Goal: Information Seeking & Learning: Learn about a topic

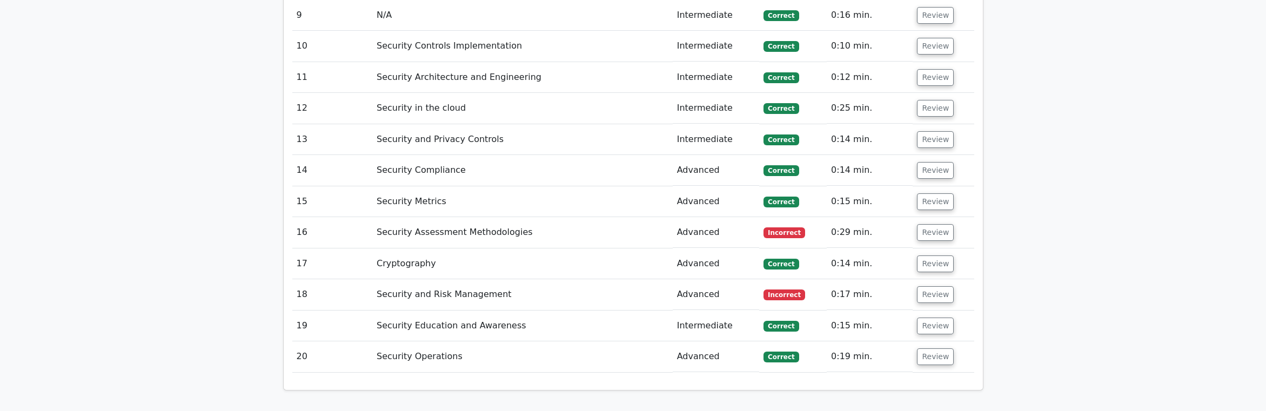
scroll to position [2204, 0]
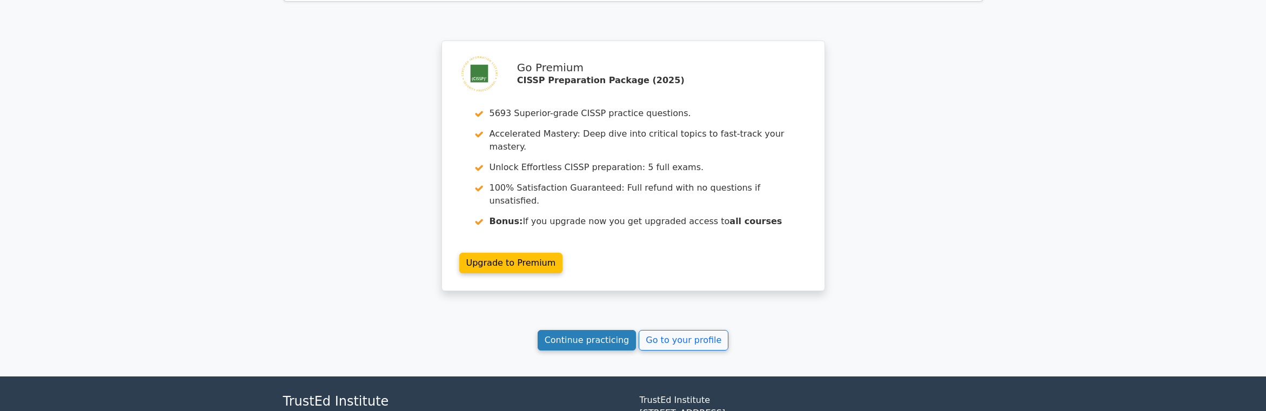
click at [578, 330] on link "Continue practicing" at bounding box center [587, 340] width 99 height 21
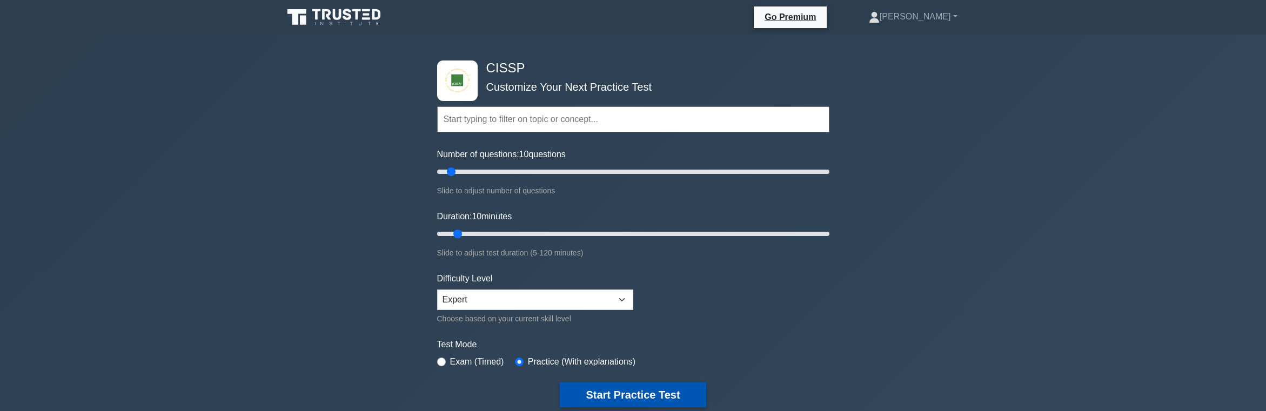
click at [666, 399] on button "Start Practice Test" at bounding box center [633, 395] width 146 height 25
click at [638, 394] on button "Start Practice Test" at bounding box center [633, 395] width 146 height 25
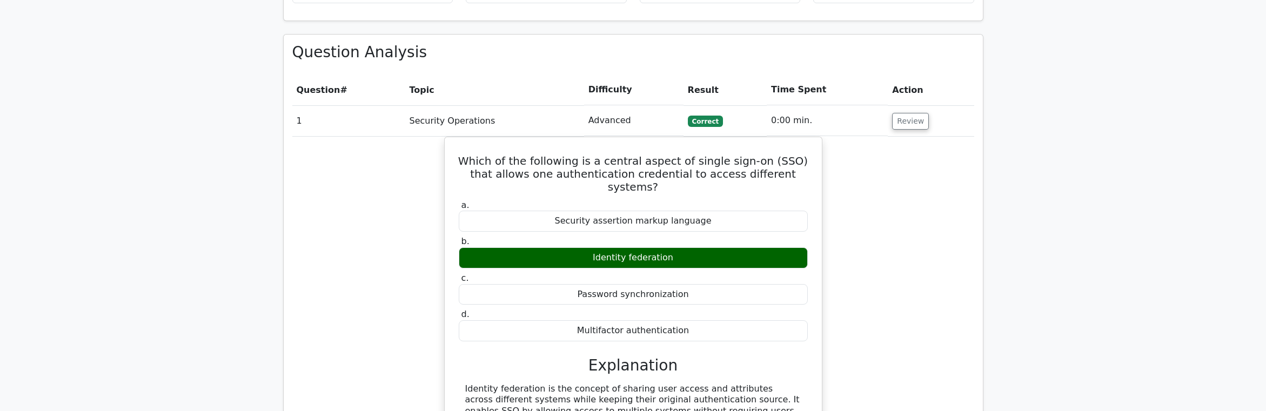
scroll to position [1265, 0]
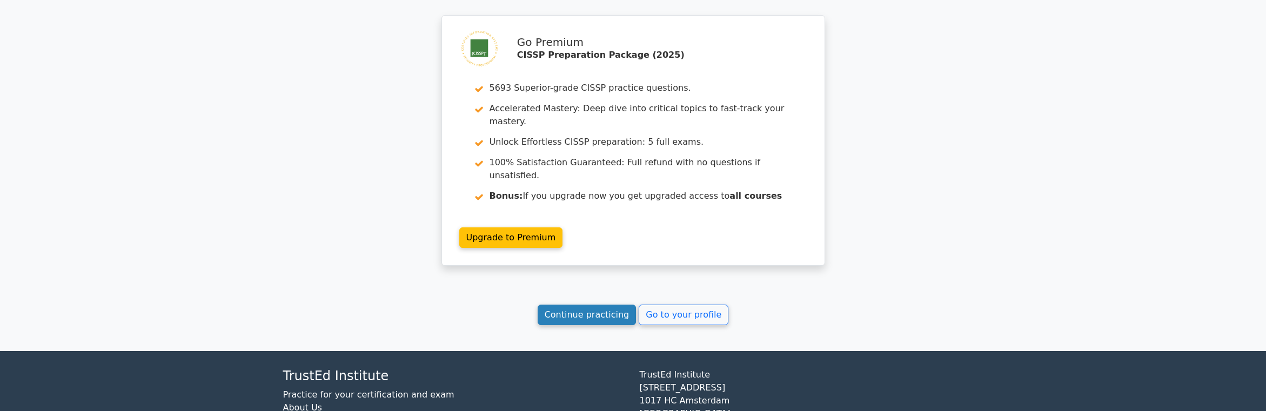
click at [587, 305] on link "Continue practicing" at bounding box center [587, 315] width 99 height 21
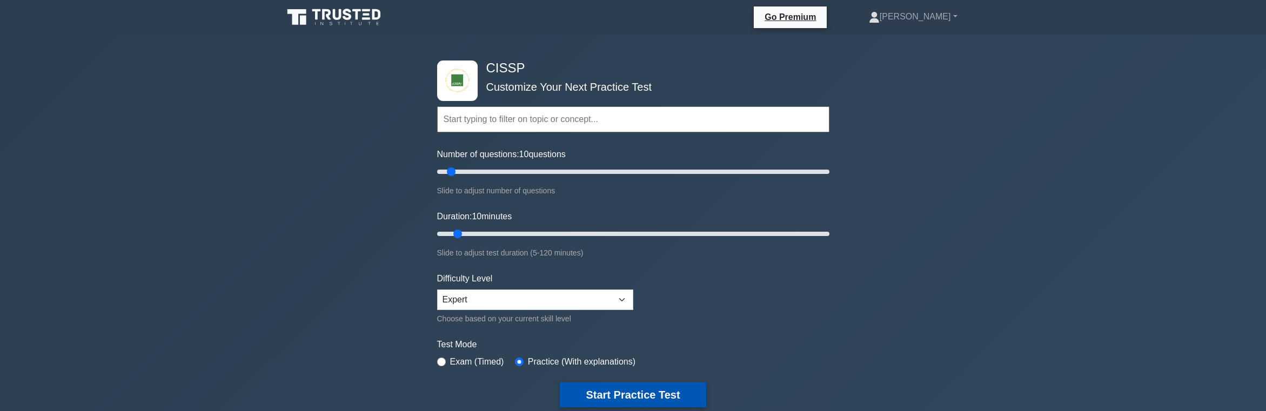
click at [620, 391] on button "Start Practice Test" at bounding box center [633, 395] width 146 height 25
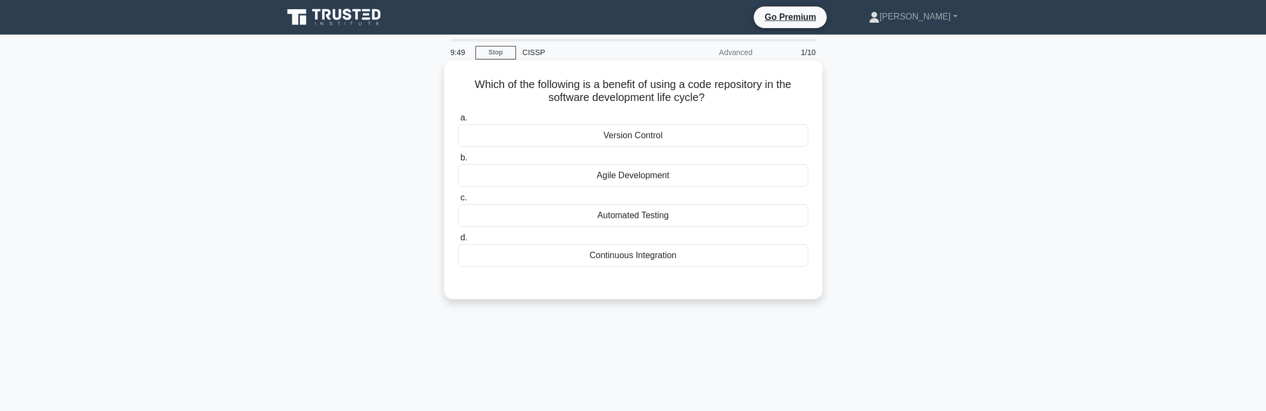
click at [672, 144] on div "Version Control" at bounding box center [633, 135] width 350 height 23
click at [458, 122] on input "a. Version Control" at bounding box center [458, 118] width 0 height 7
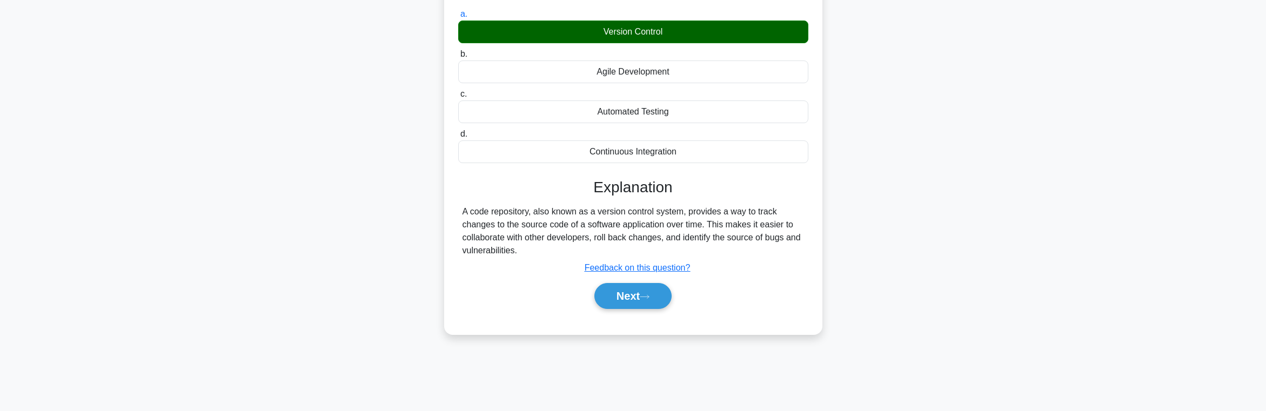
scroll to position [172, 0]
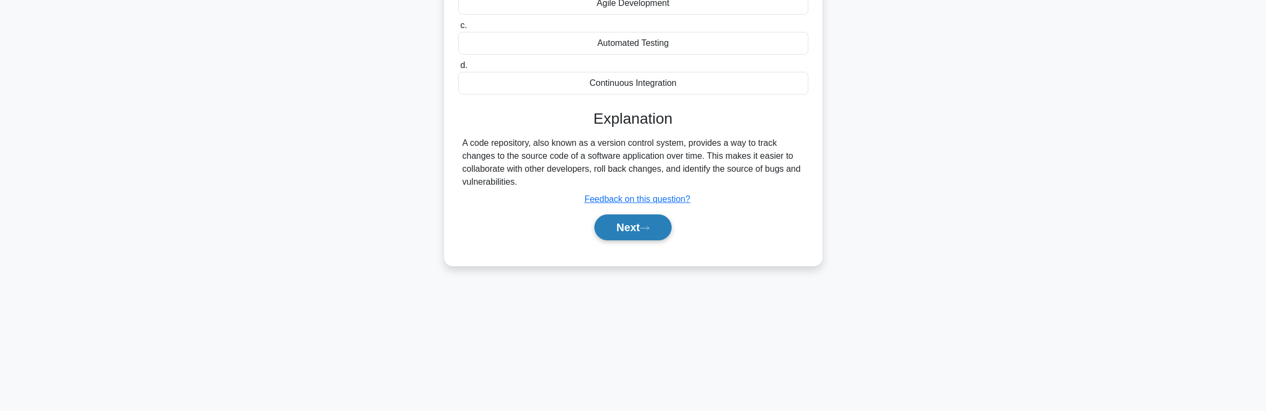
click at [645, 227] on icon at bounding box center [645, 228] width 10 height 6
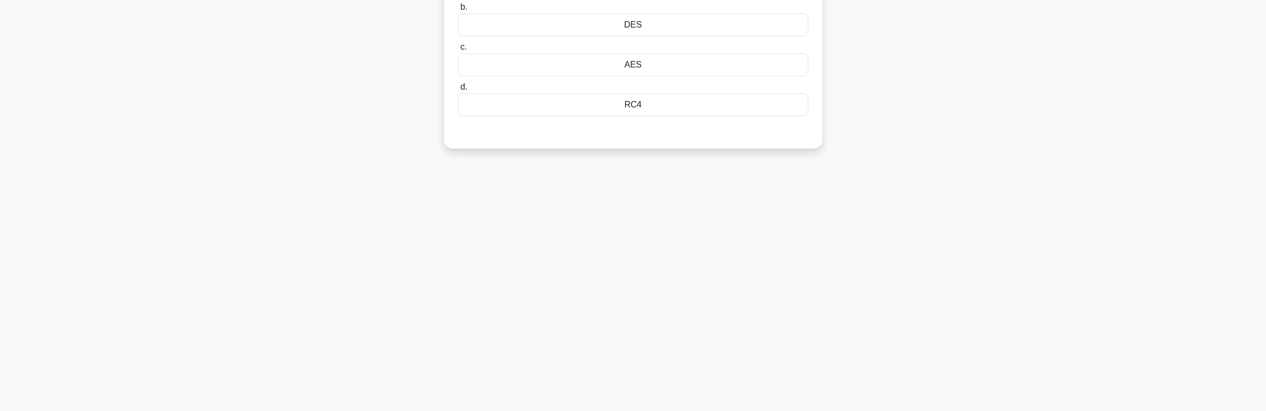
scroll to position [0, 0]
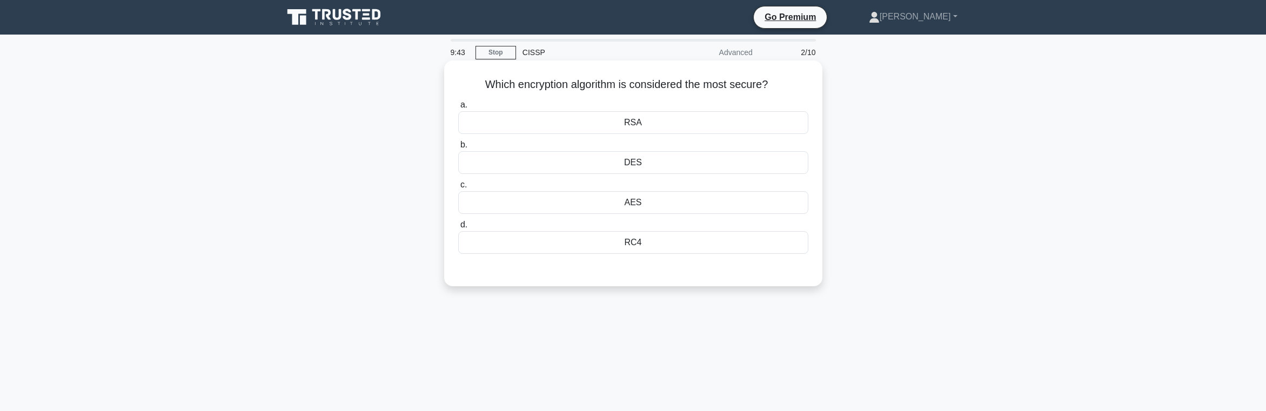
click at [633, 204] on div "AES" at bounding box center [633, 202] width 350 height 23
click at [458, 189] on input "c. AES" at bounding box center [458, 185] width 0 height 7
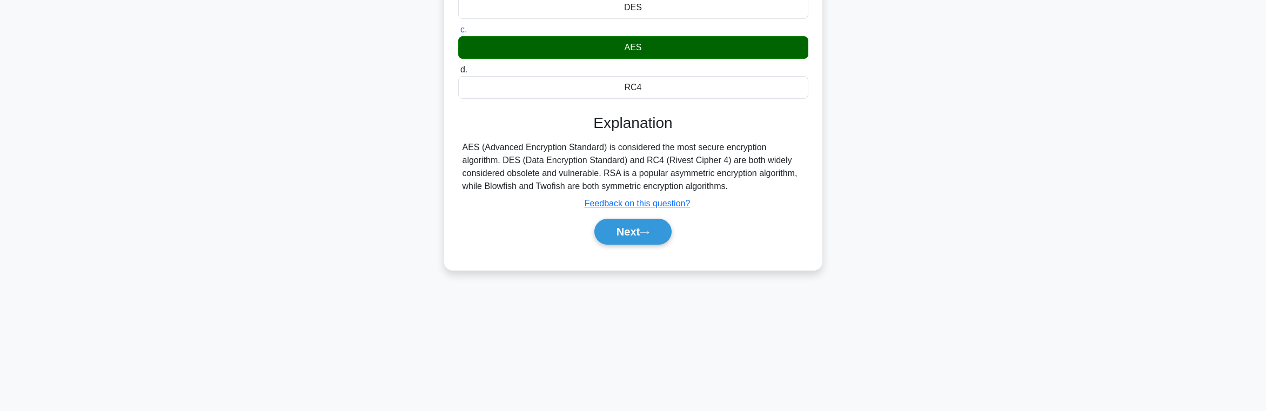
scroll to position [172, 0]
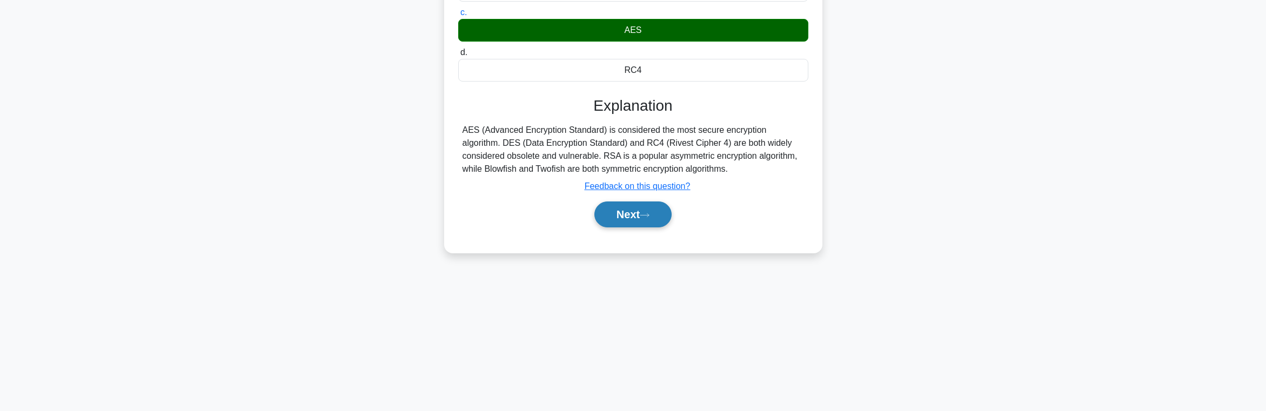
click at [661, 227] on button "Next" at bounding box center [632, 215] width 77 height 26
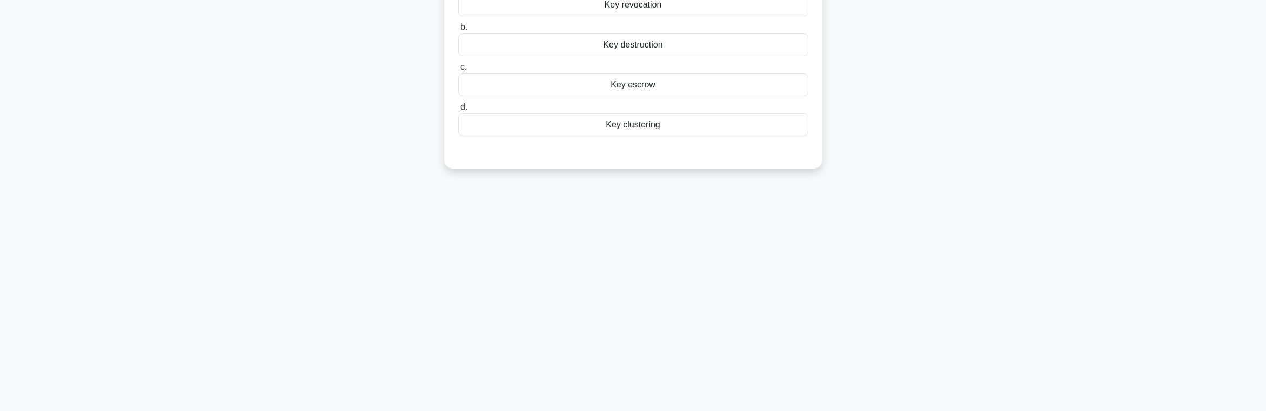
scroll to position [0, 0]
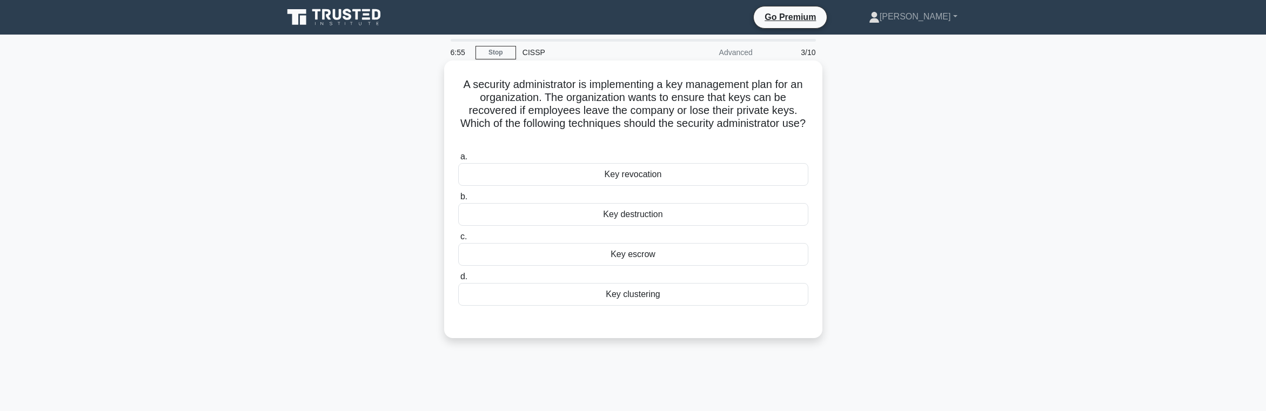
click at [643, 253] on div "Key escrow" at bounding box center [633, 254] width 350 height 23
click at [458, 240] on input "c. Key escrow" at bounding box center [458, 236] width 0 height 7
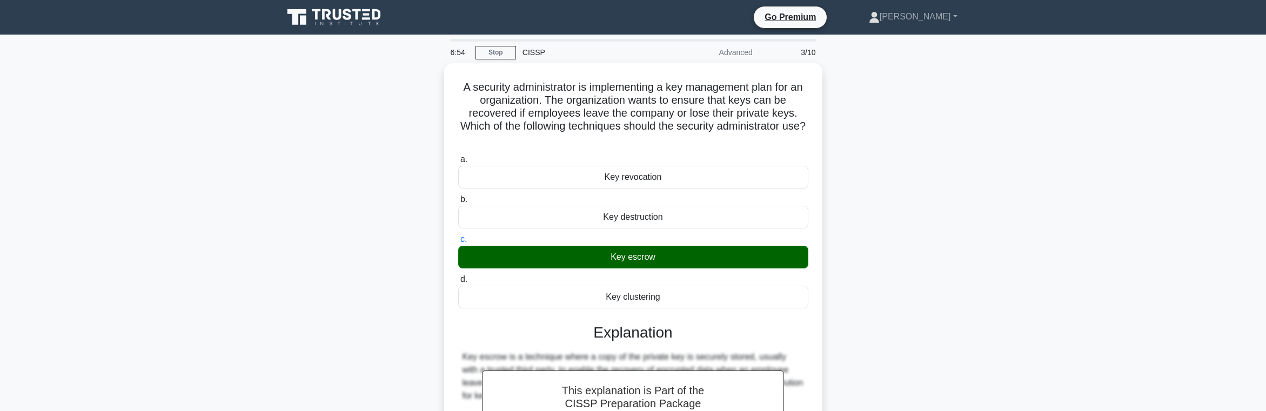
scroll to position [172, 0]
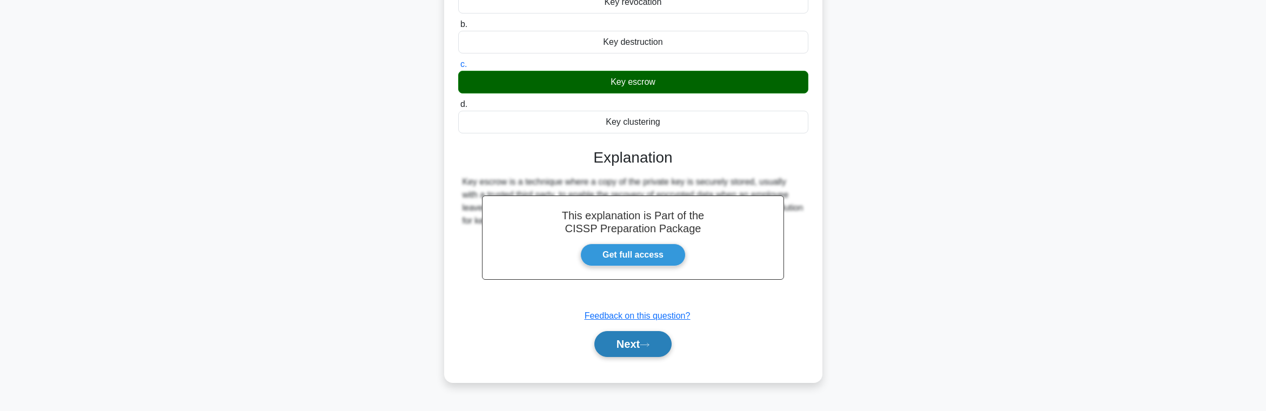
click at [632, 347] on button "Next" at bounding box center [632, 344] width 77 height 26
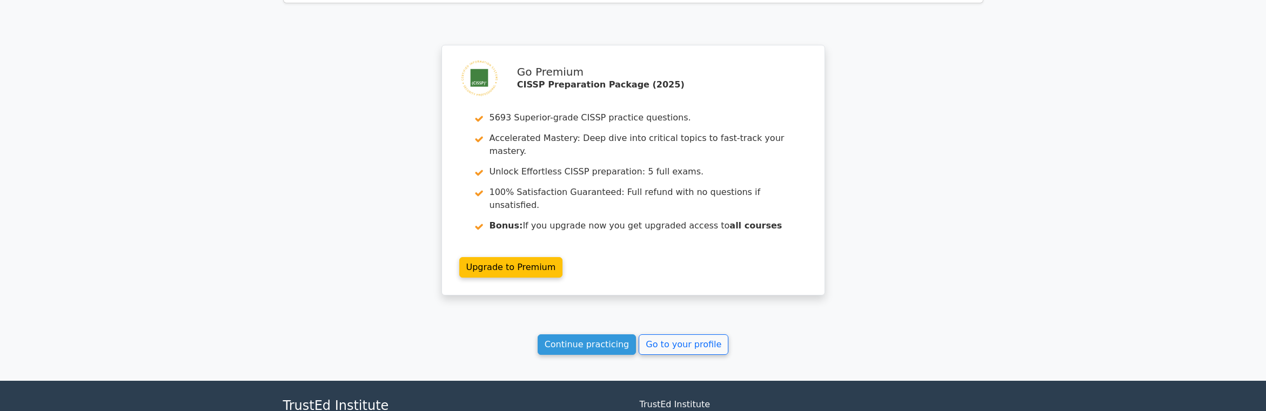
scroll to position [1297, 0]
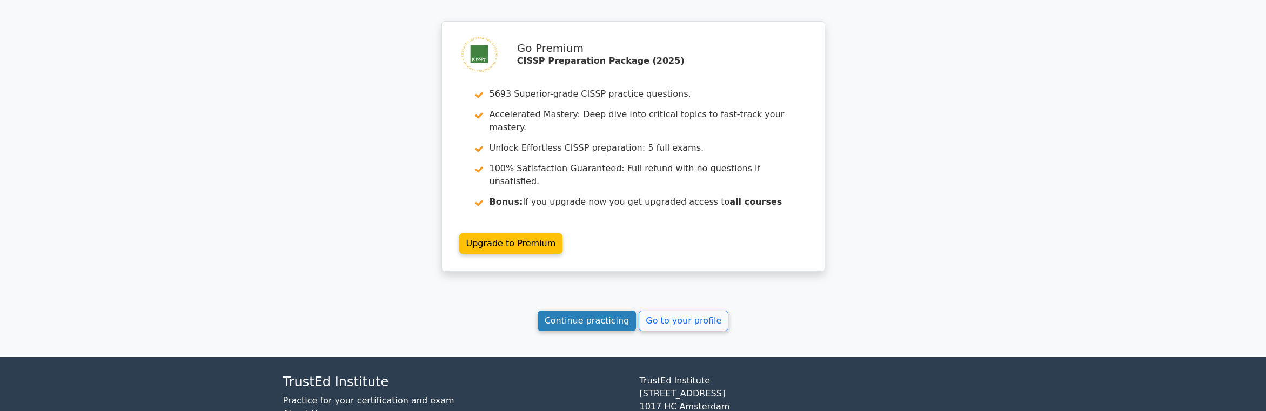
click at [574, 311] on link "Continue practicing" at bounding box center [587, 321] width 99 height 21
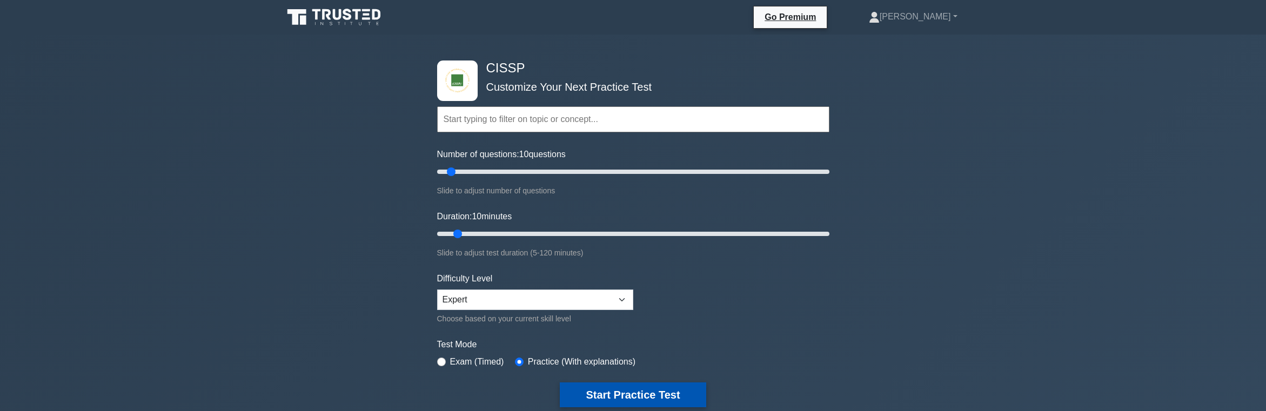
click at [606, 387] on button "Start Practice Test" at bounding box center [633, 395] width 146 height 25
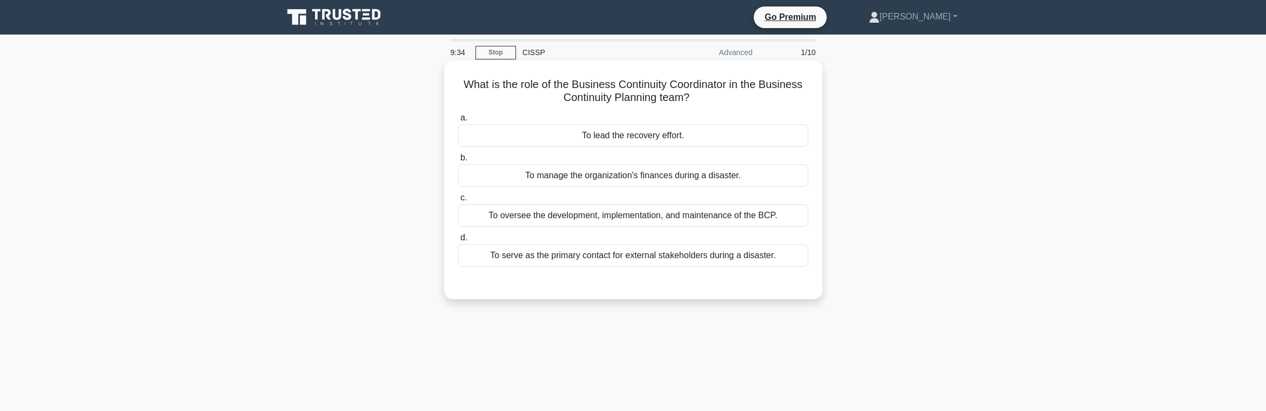
click at [683, 216] on div "To oversee the development, implementation, and maintenance of the BCP." at bounding box center [633, 215] width 350 height 23
click at [458, 202] on input "c. To oversee the development, implementation, and maintenance of the BCP." at bounding box center [458, 197] width 0 height 7
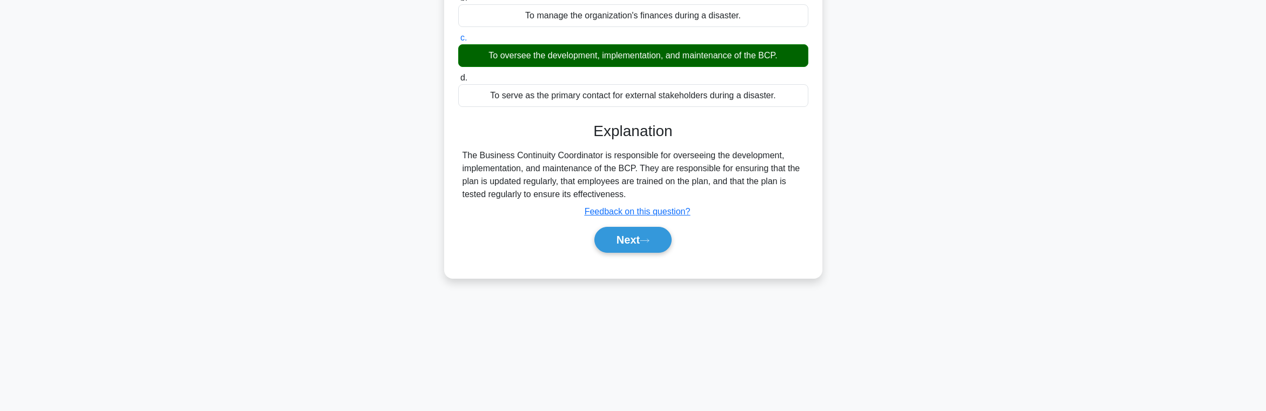
scroll to position [172, 0]
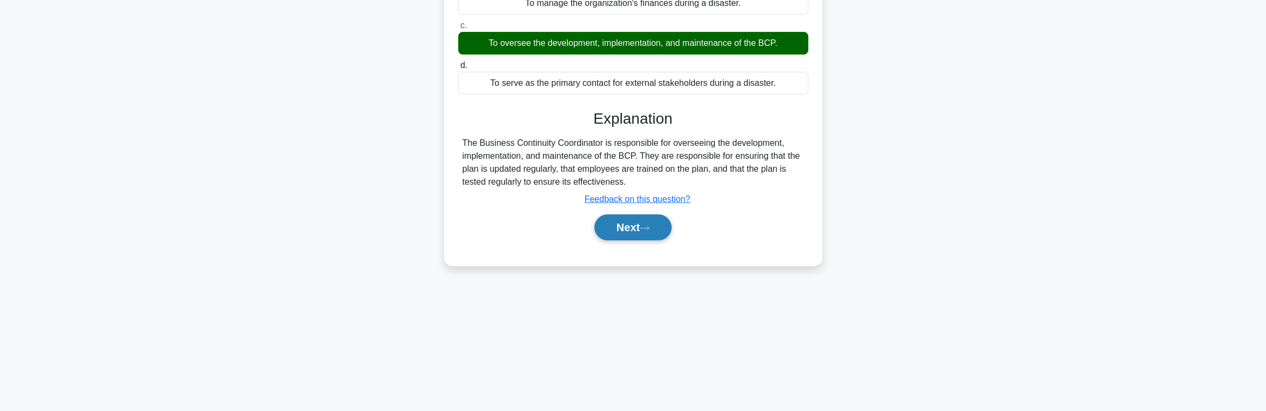
click at [639, 240] on button "Next" at bounding box center [632, 227] width 77 height 26
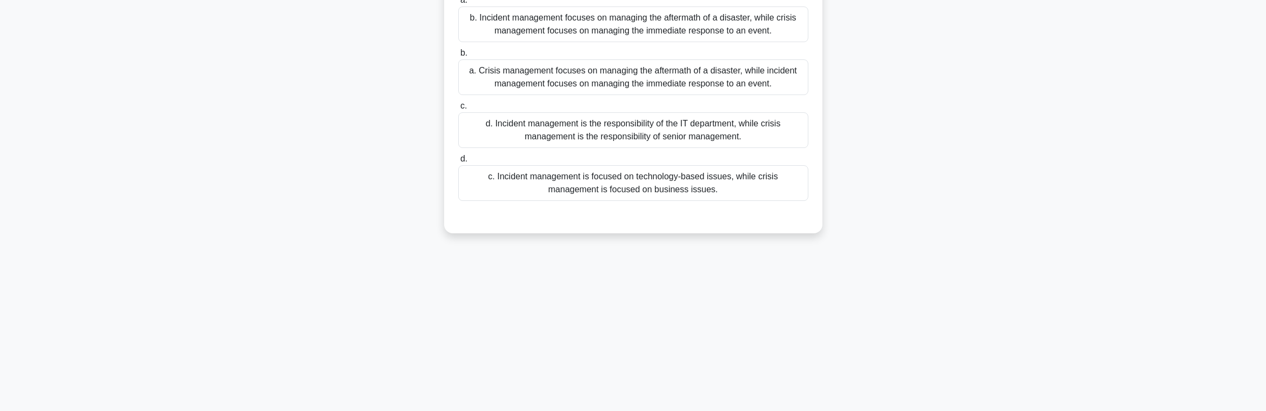
scroll to position [0, 0]
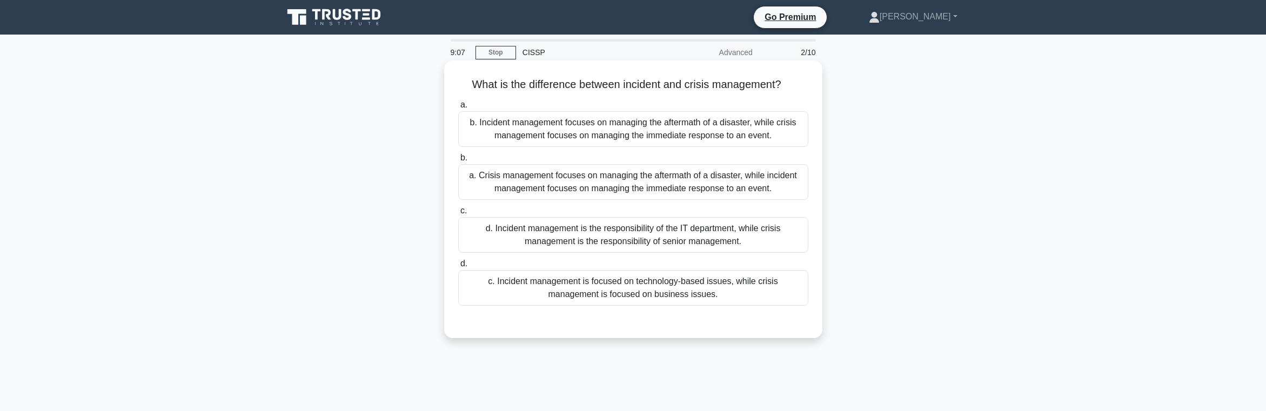
click at [730, 306] on div "c. Incident management is focused on technology-based issues, while crisis mana…" at bounding box center [633, 288] width 350 height 36
click at [458, 267] on input "d. c. Incident management is focused on technology-based issues, while crisis m…" at bounding box center [458, 263] width 0 height 7
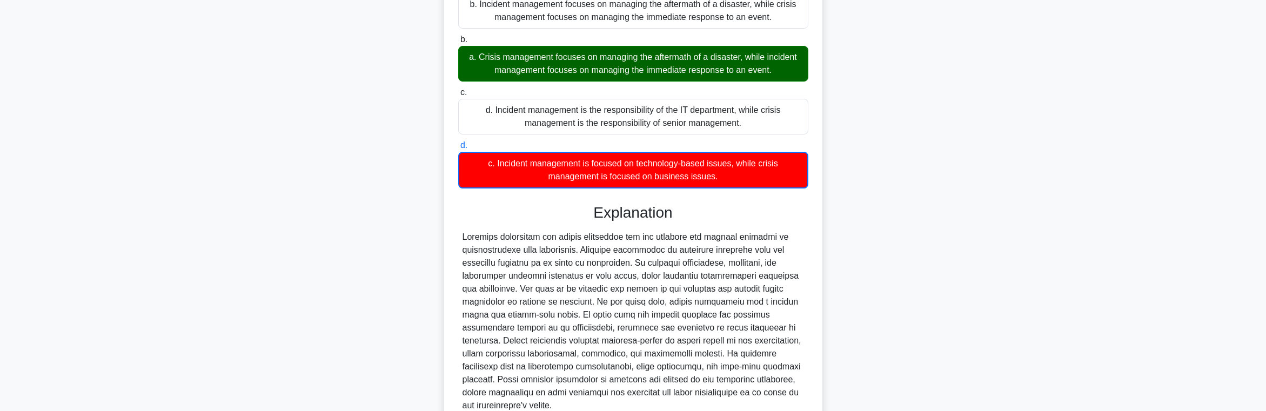
scroll to position [283, 0]
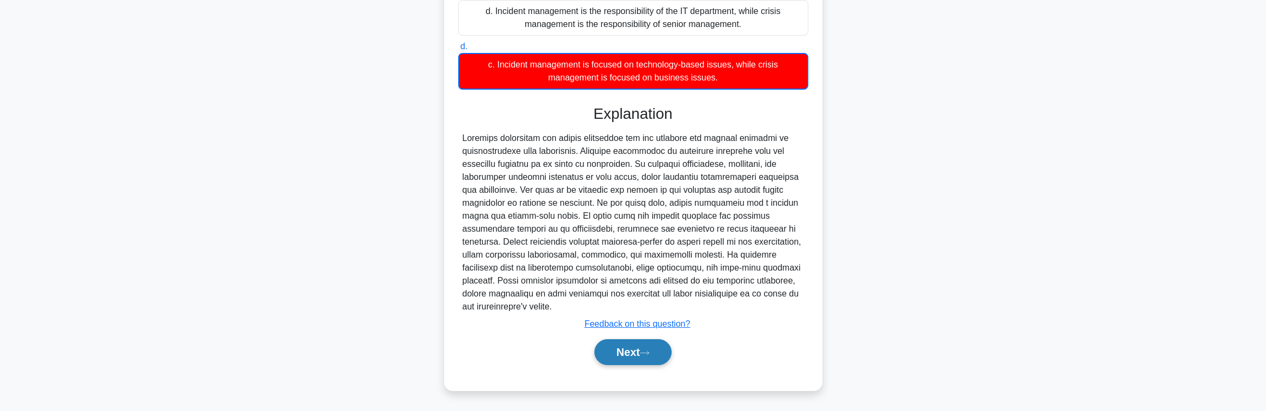
click at [643, 361] on button "Next" at bounding box center [632, 352] width 77 height 26
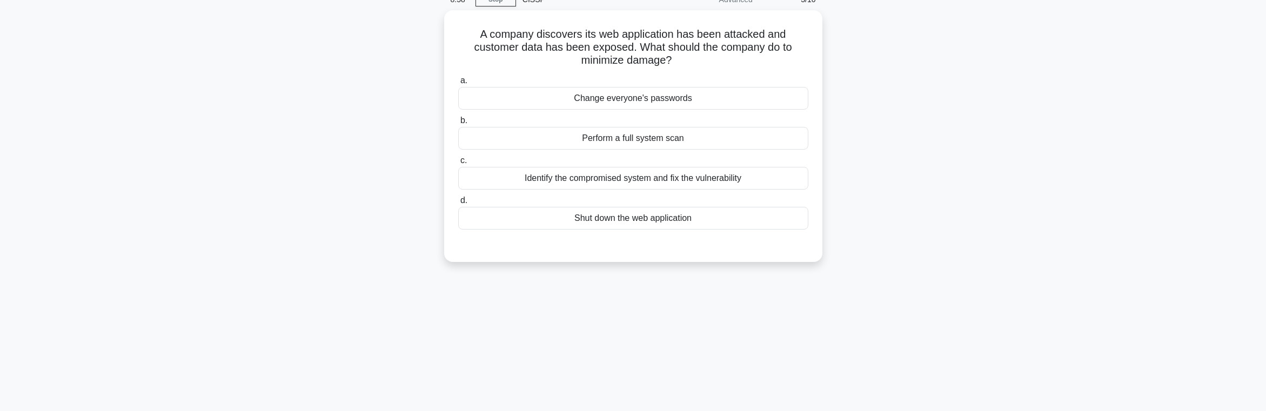
scroll to position [0, 0]
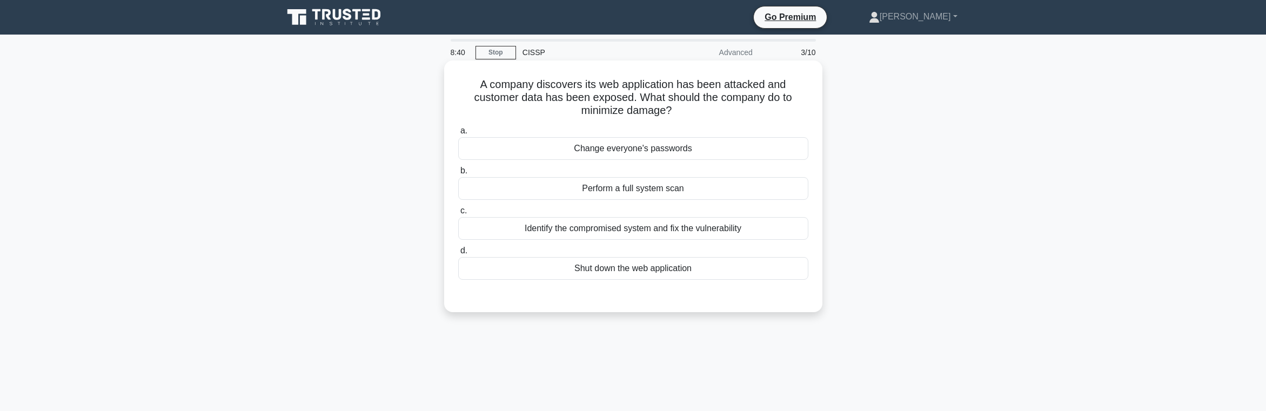
click at [636, 228] on div "Identify the compromised system and fix the vulnerability" at bounding box center [633, 228] width 350 height 23
click at [458, 214] on input "c. Identify the compromised system and fix the vulnerability" at bounding box center [458, 210] width 0 height 7
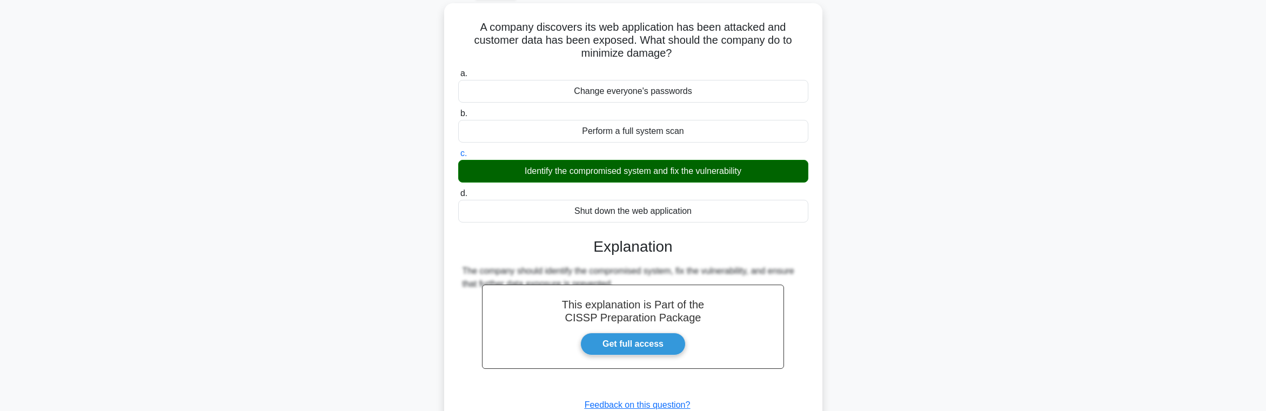
scroll to position [172, 0]
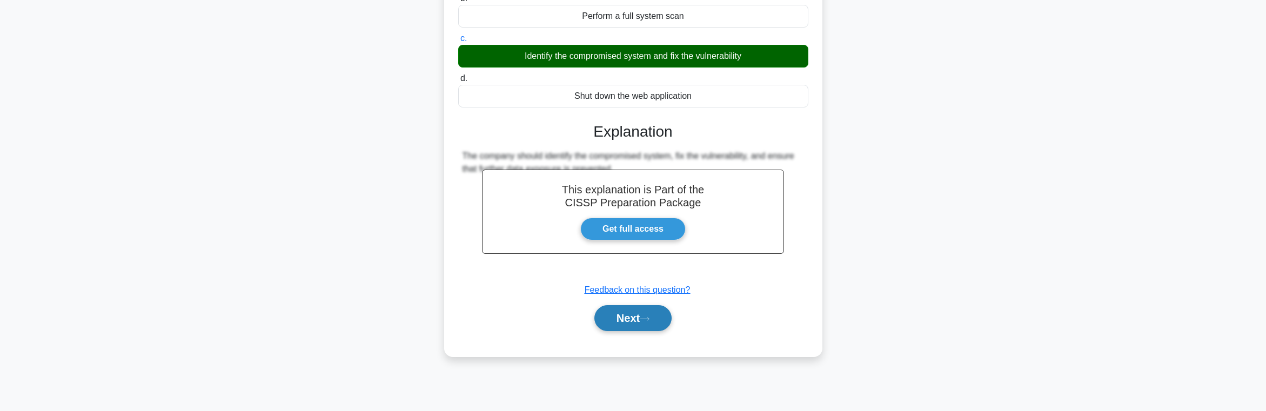
click at [645, 318] on icon at bounding box center [645, 319] width 10 height 6
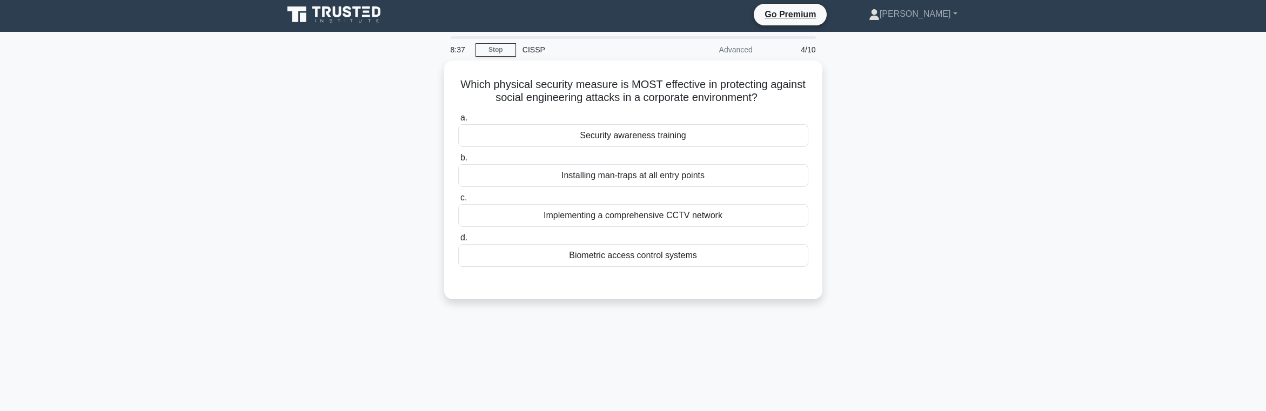
scroll to position [0, 0]
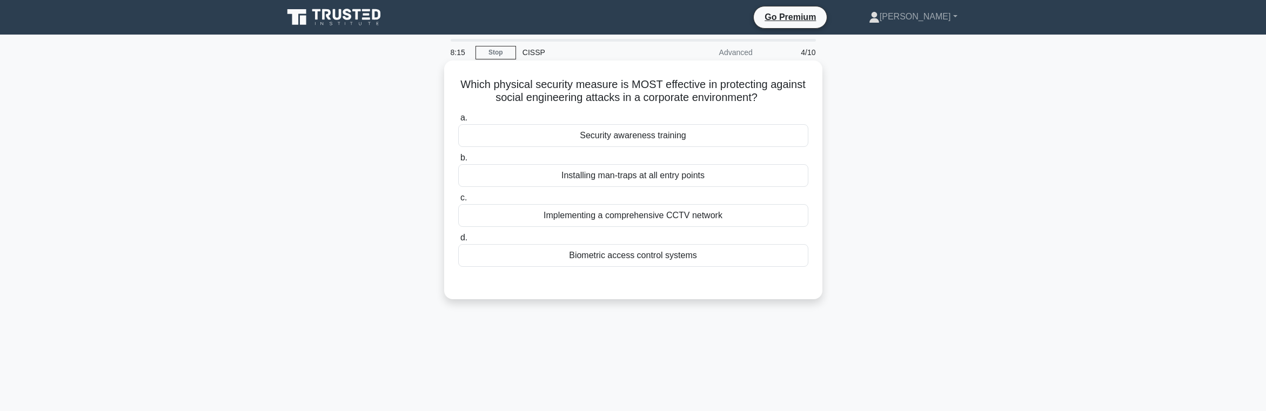
click at [715, 142] on div "Security awareness training" at bounding box center [633, 135] width 350 height 23
click at [458, 122] on input "a. Security awareness training" at bounding box center [458, 118] width 0 height 7
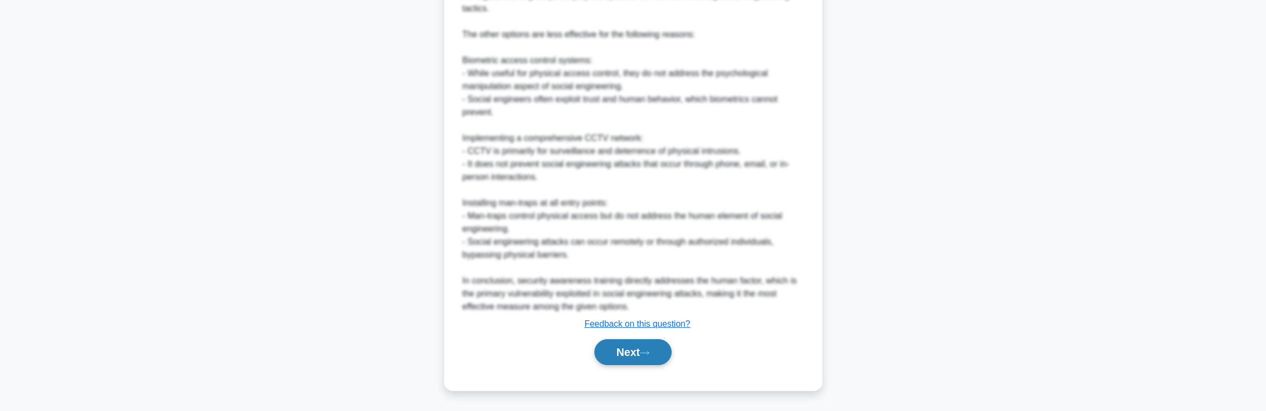
click at [638, 351] on button "Next" at bounding box center [632, 352] width 77 height 26
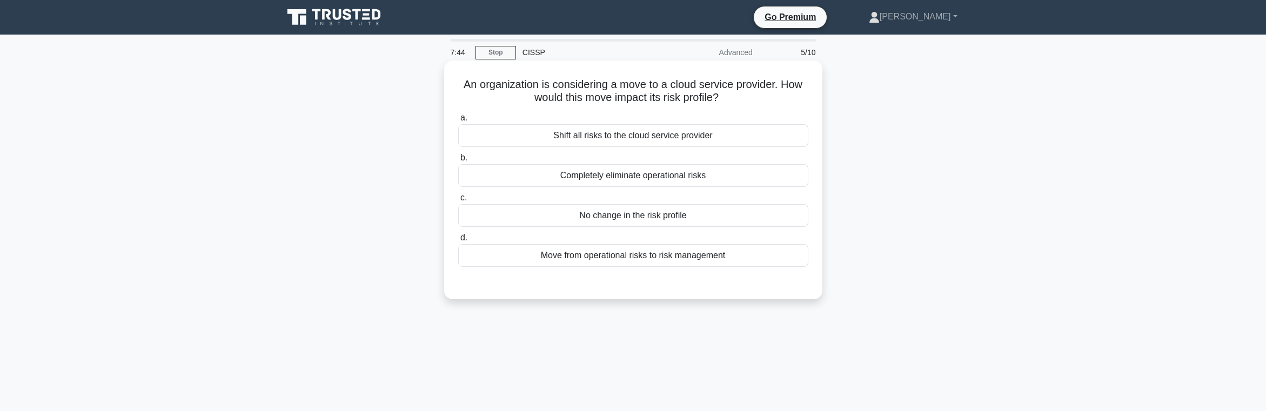
click at [743, 260] on div "Move from operational risks to risk management" at bounding box center [633, 255] width 350 height 23
click at [458, 242] on input "d. Move from operational risks to risk management" at bounding box center [458, 237] width 0 height 7
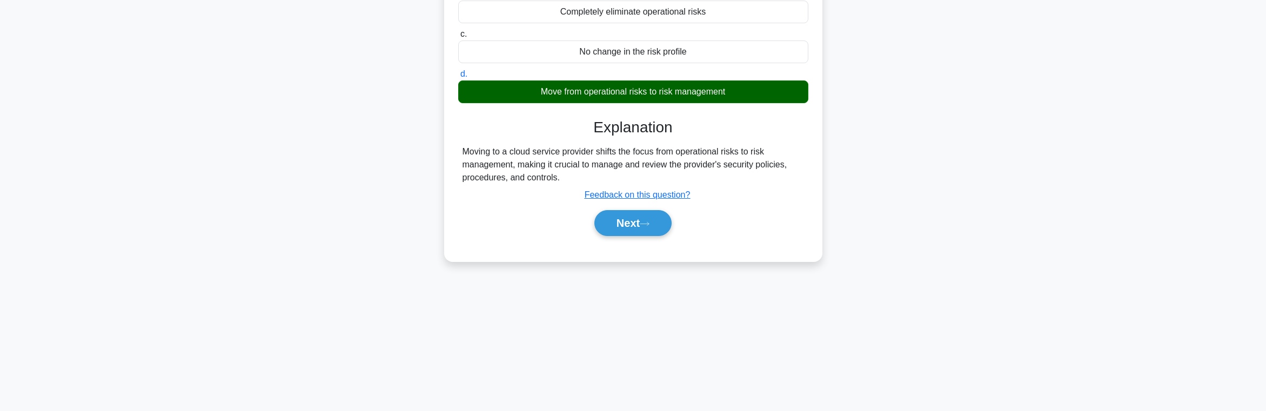
scroll to position [172, 0]
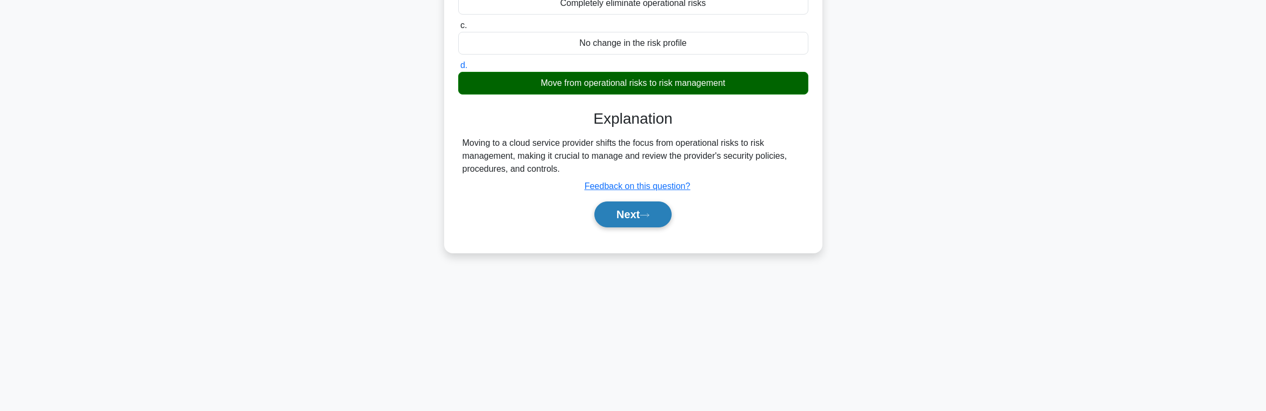
click at [627, 216] on button "Next" at bounding box center [632, 215] width 77 height 26
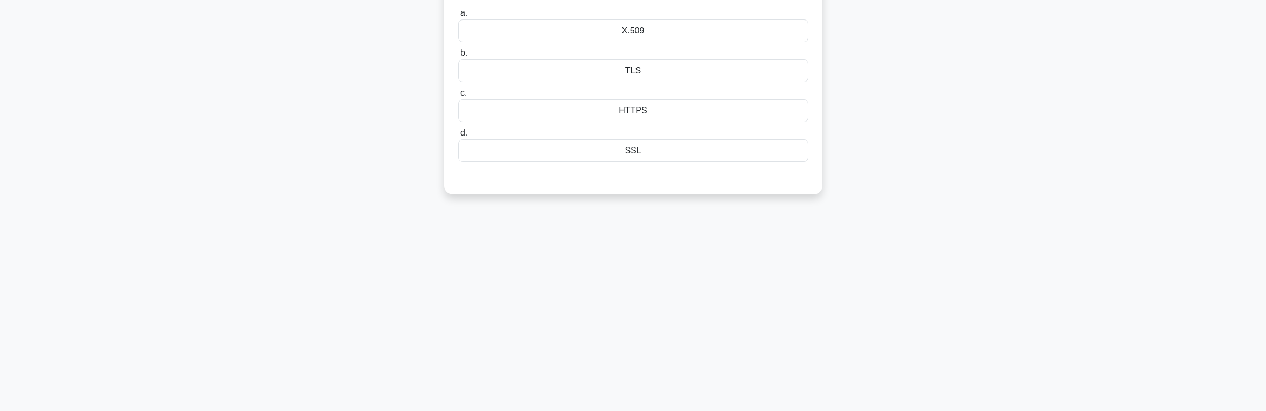
scroll to position [0, 0]
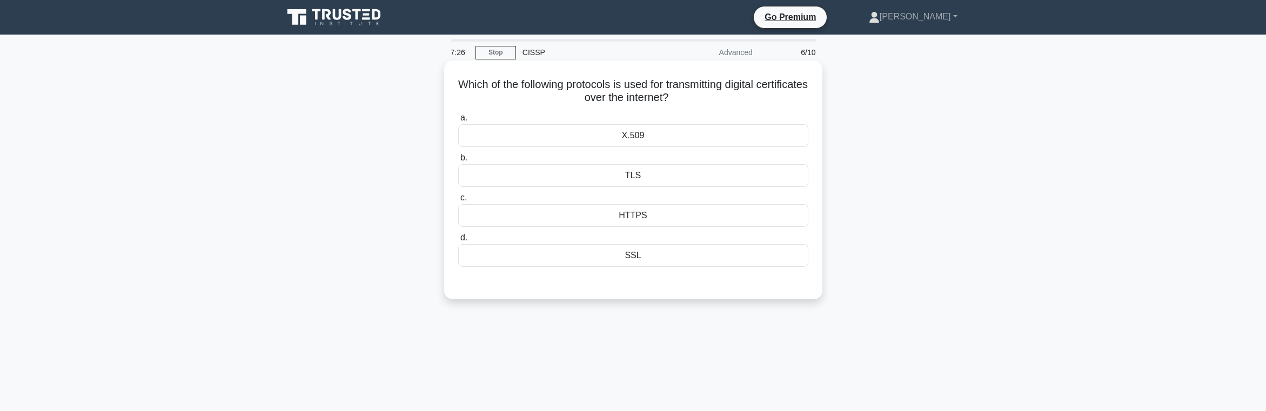
click at [634, 216] on div "HTTPS" at bounding box center [633, 215] width 350 height 23
click at [458, 202] on input "c. HTTPS" at bounding box center [458, 197] width 0 height 7
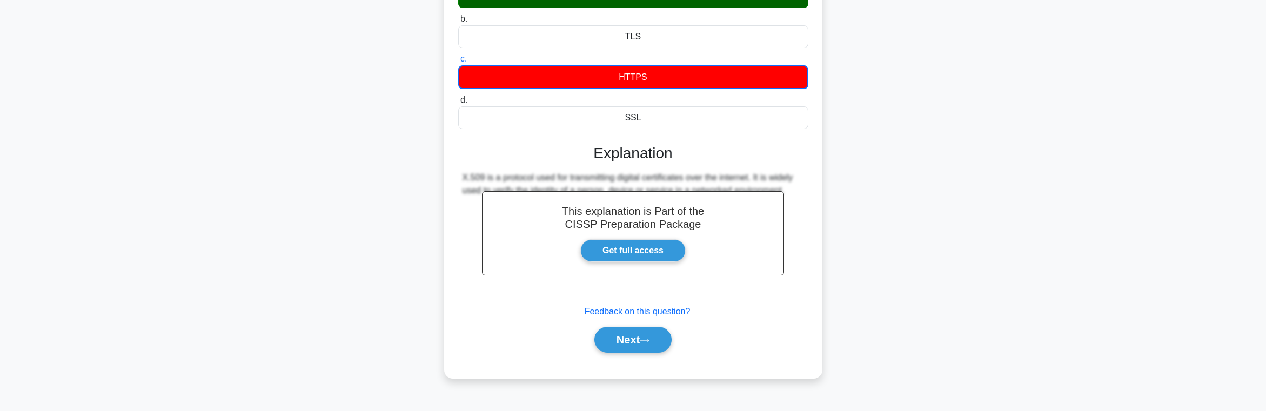
scroll to position [172, 0]
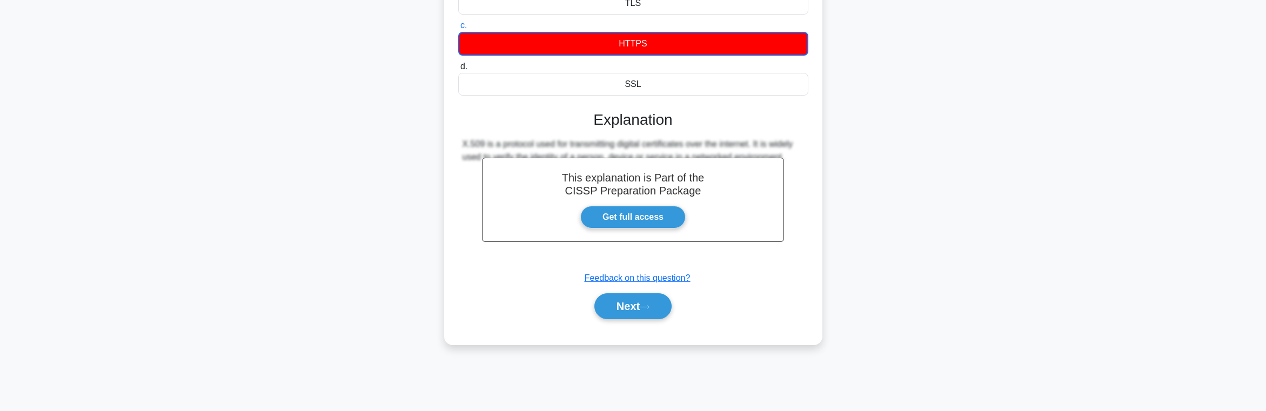
click at [618, 321] on div "Next" at bounding box center [633, 306] width 350 height 35
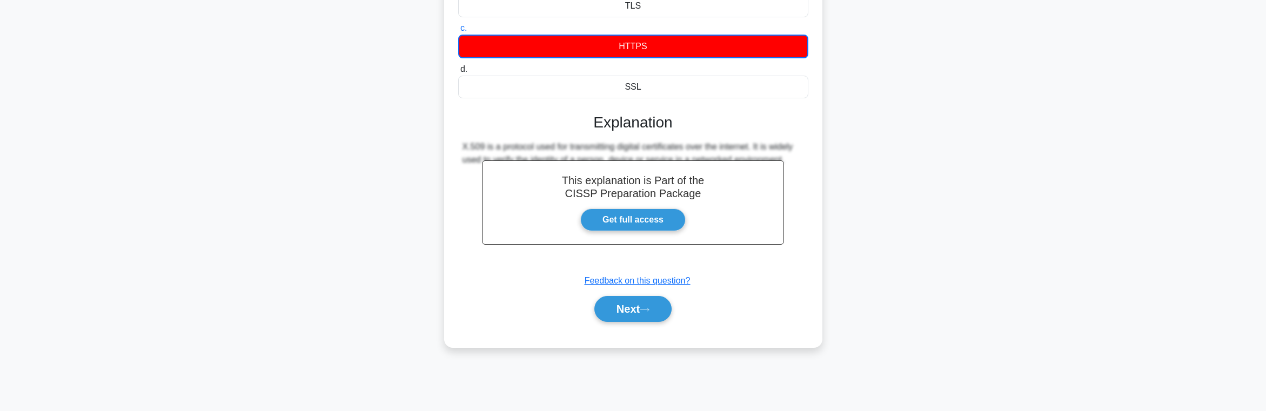
click at [949, 256] on div "Which of the following protocols is used for transmitting digital certificates …" at bounding box center [633, 125] width 713 height 469
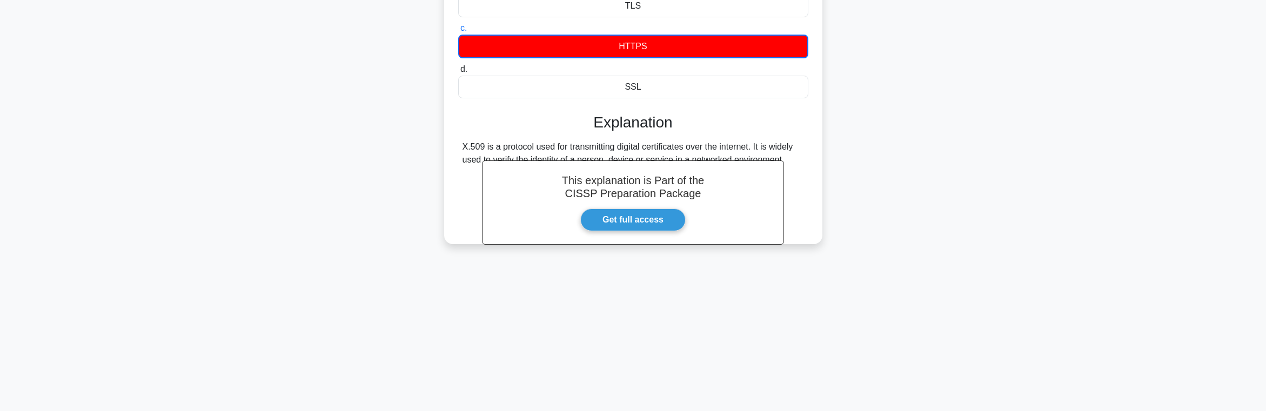
click at [987, 214] on div "Which of the following protocols is used for transmitting digital certificates …" at bounding box center [633, 74] width 713 height 366
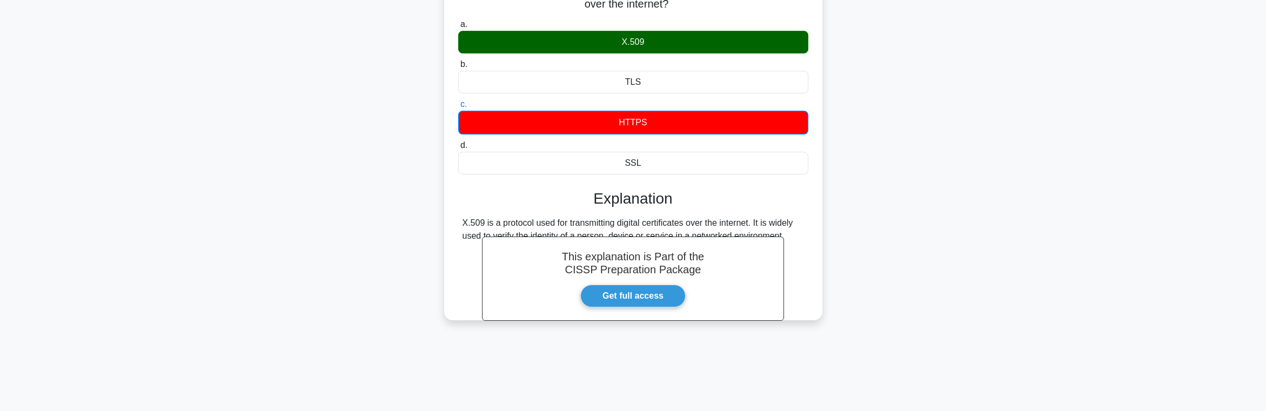
scroll to position [0, 0]
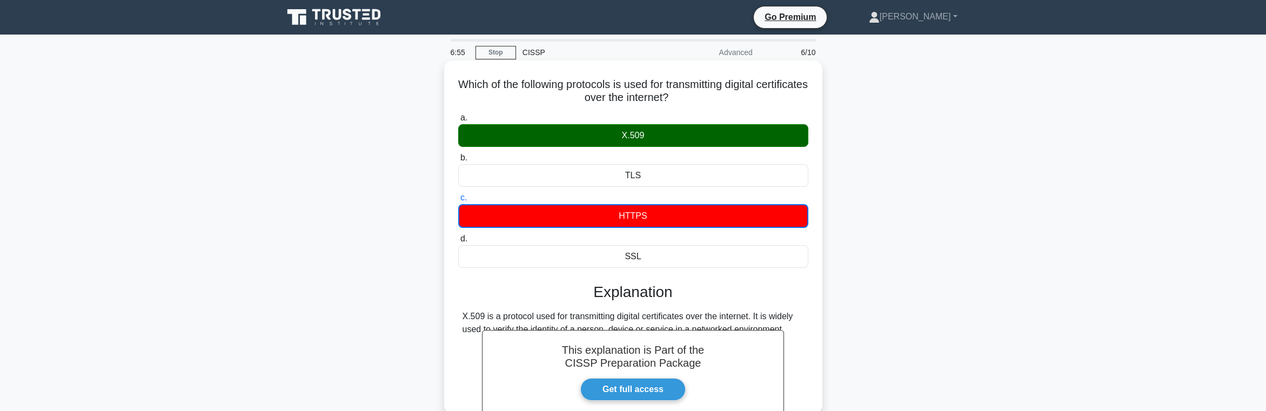
click at [635, 224] on div "HTTPS" at bounding box center [633, 216] width 350 height 24
click at [458, 202] on input "c. HTTPS" at bounding box center [458, 197] width 0 height 7
click at [613, 120] on label "a. X.509" at bounding box center [633, 129] width 350 height 36
click at [458, 120] on input "a. X.509" at bounding box center [458, 118] width 0 height 7
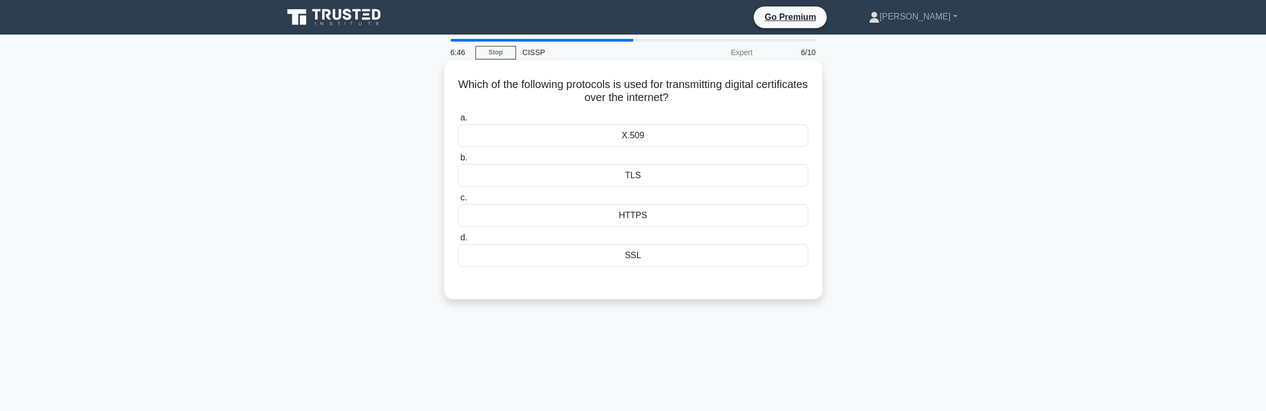
click at [652, 129] on div "X.509" at bounding box center [633, 135] width 350 height 23
click at [458, 122] on input "a. X.509" at bounding box center [458, 118] width 0 height 7
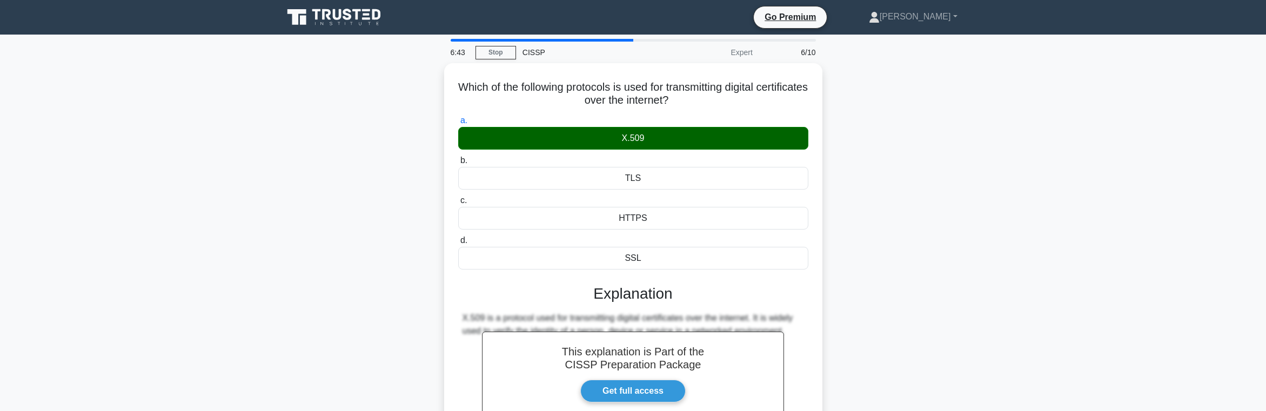
scroll to position [130, 0]
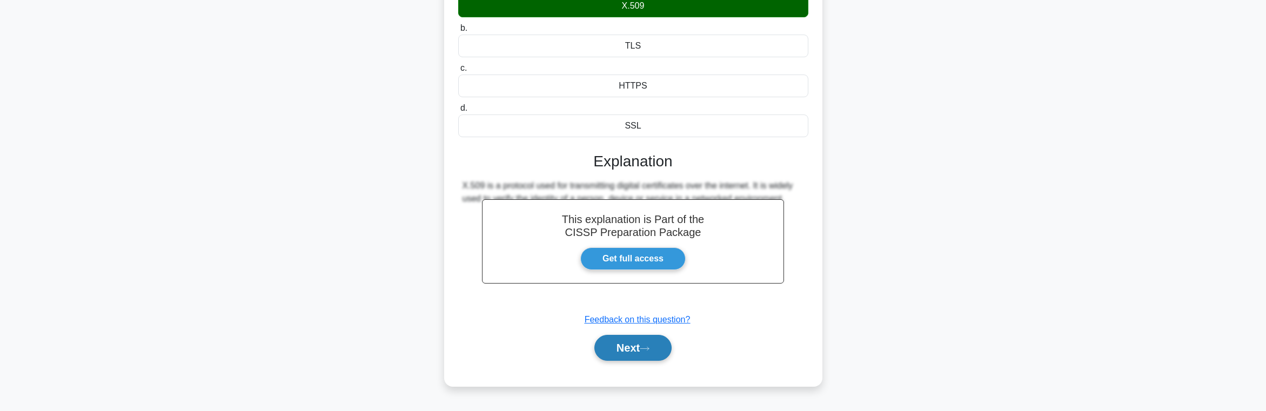
click at [617, 343] on button "Next" at bounding box center [632, 348] width 77 height 26
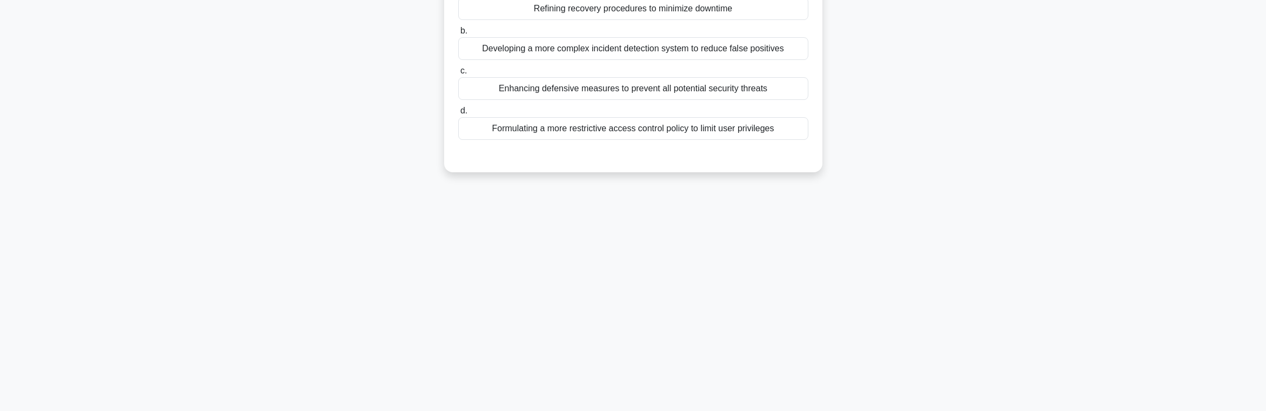
scroll to position [0, 0]
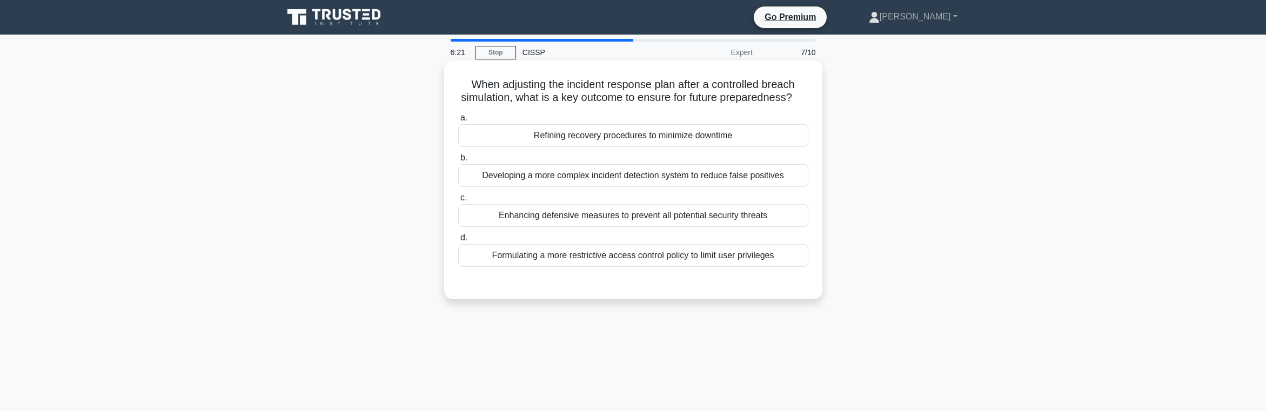
click at [655, 227] on div "Enhancing defensive measures to prevent all potential security threats" at bounding box center [633, 215] width 350 height 23
click at [458, 202] on input "c. Enhancing defensive measures to prevent all potential security threats" at bounding box center [458, 197] width 0 height 7
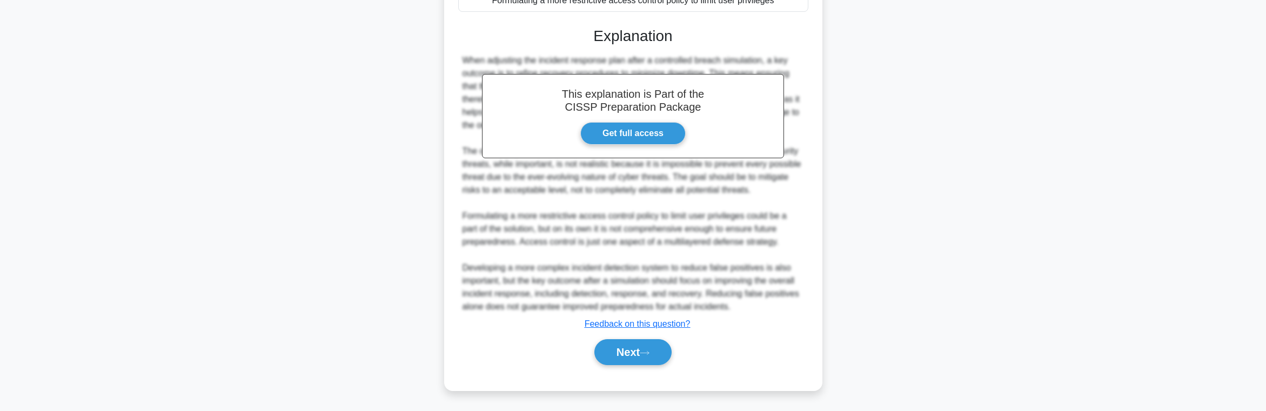
scroll to position [334, 0]
click at [612, 364] on button "Next" at bounding box center [632, 352] width 77 height 26
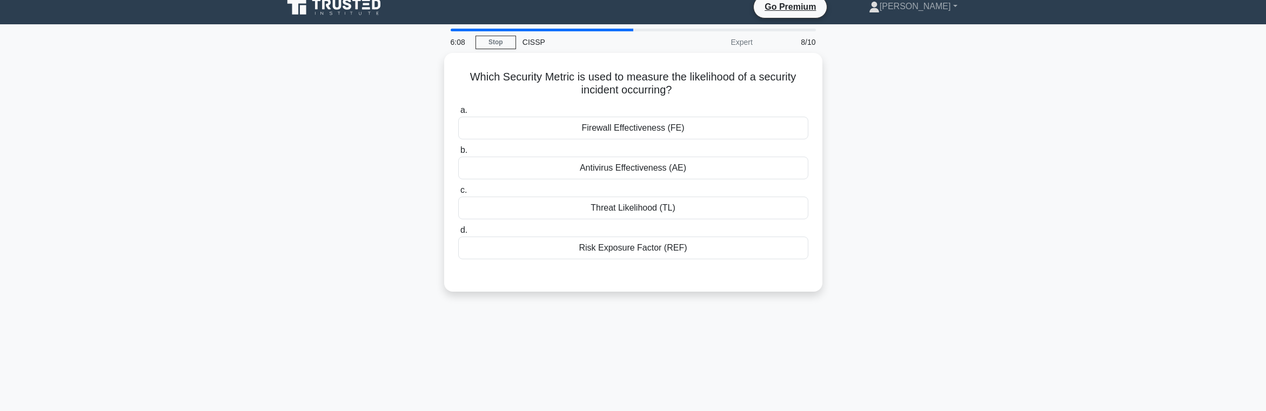
scroll to position [0, 0]
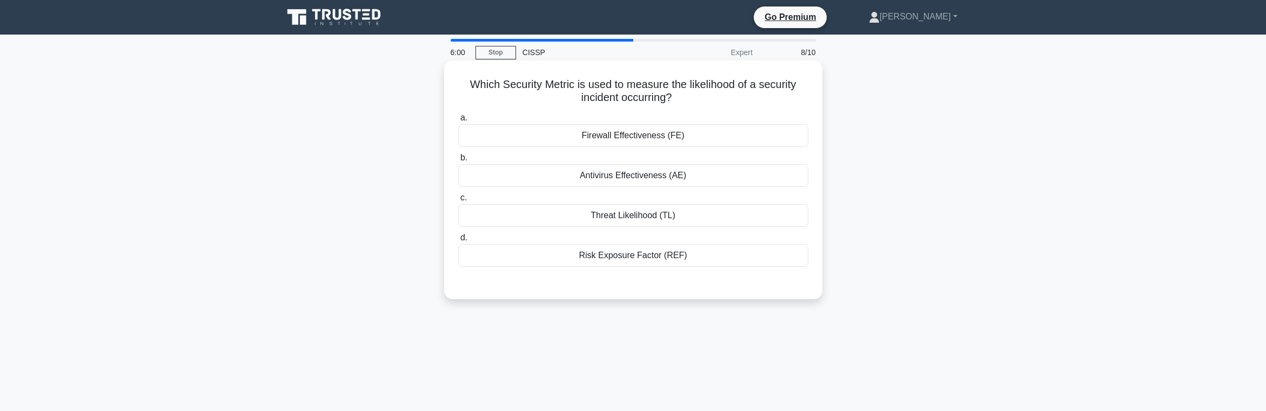
click at [639, 216] on div "Threat Likelihood (TL)" at bounding box center [633, 215] width 350 height 23
click at [458, 202] on input "c. Threat Likelihood (TL)" at bounding box center [458, 197] width 0 height 7
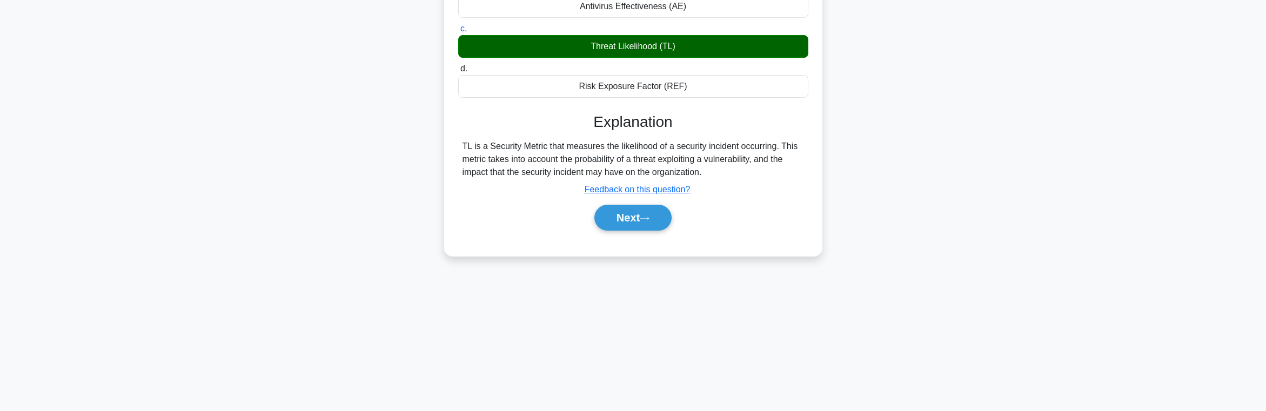
scroll to position [172, 0]
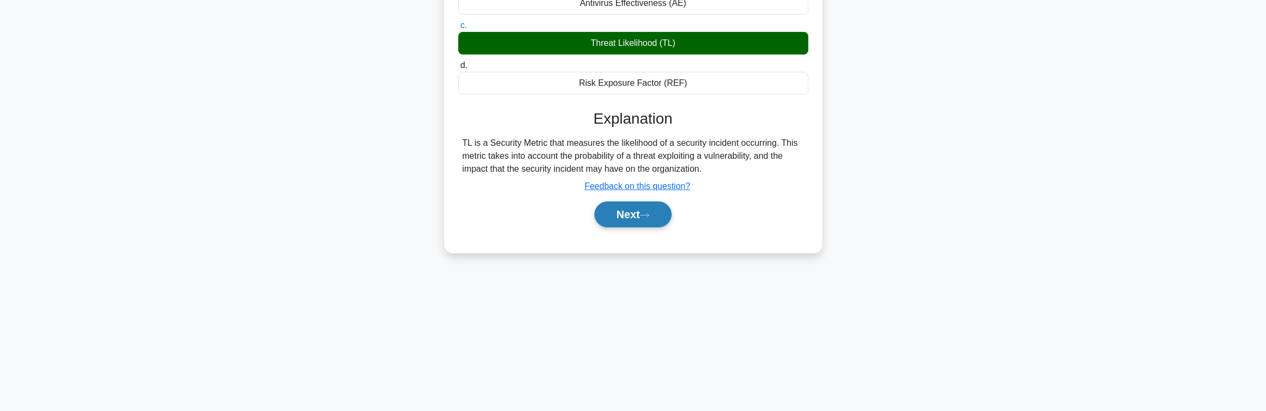
click at [636, 227] on button "Next" at bounding box center [632, 215] width 77 height 26
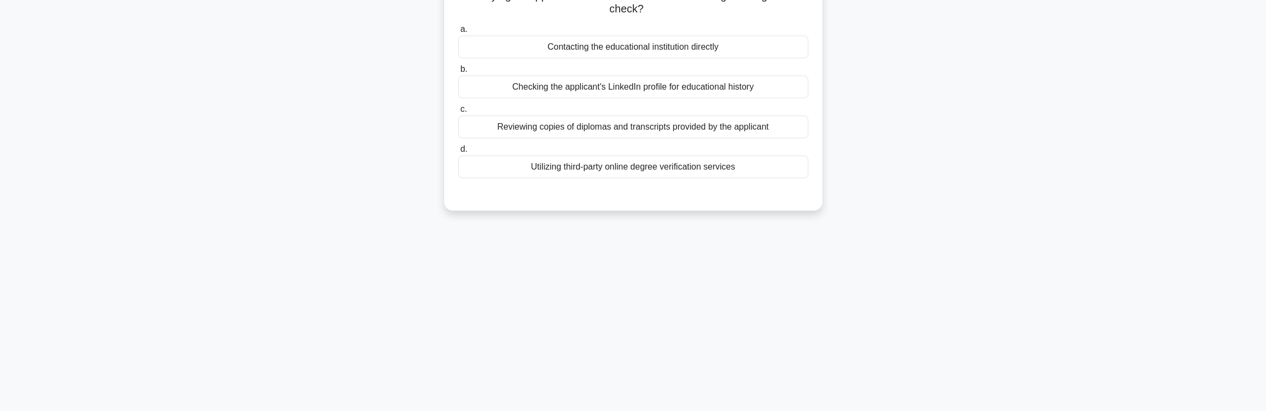
scroll to position [0, 0]
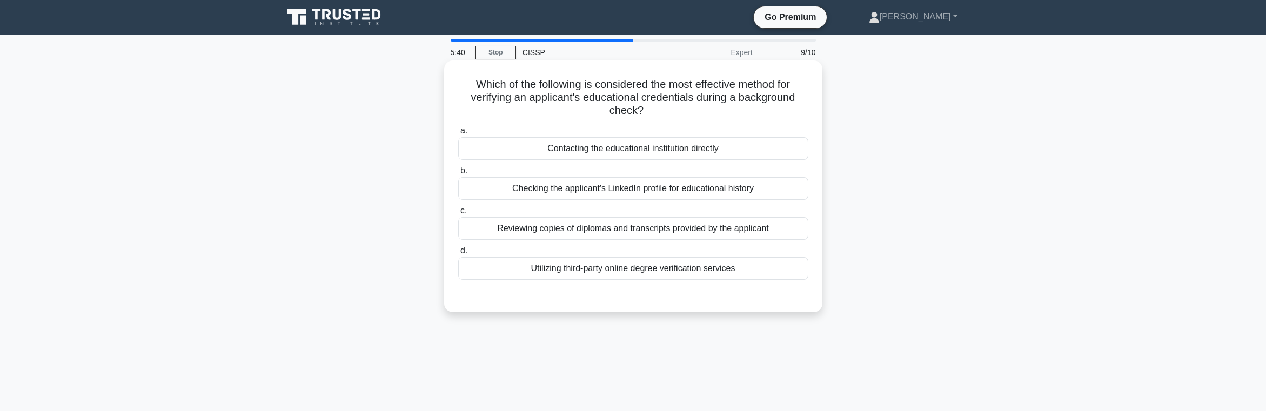
click at [625, 149] on div "Contacting the educational institution directly" at bounding box center [633, 148] width 350 height 23
click at [458, 135] on input "a. Contacting the educational institution directly" at bounding box center [458, 131] width 0 height 7
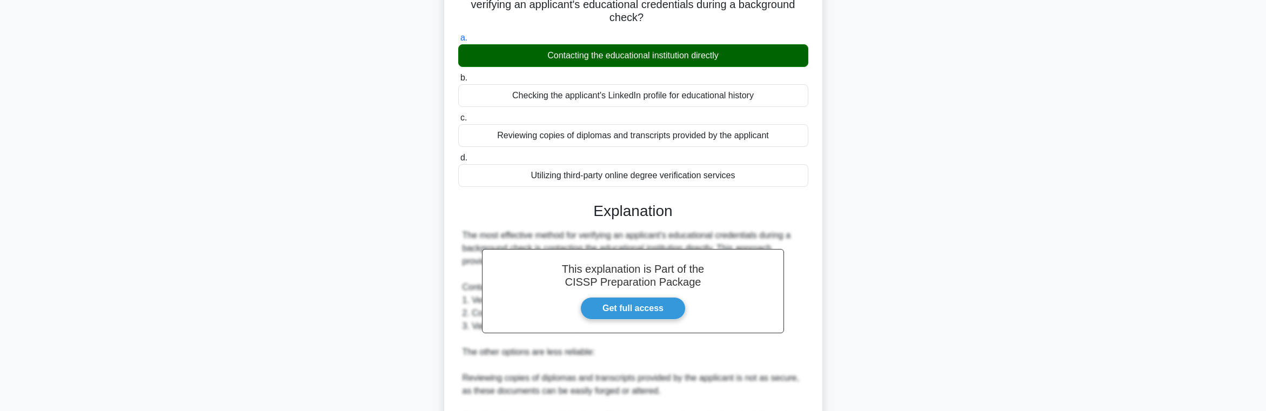
scroll to position [307, 0]
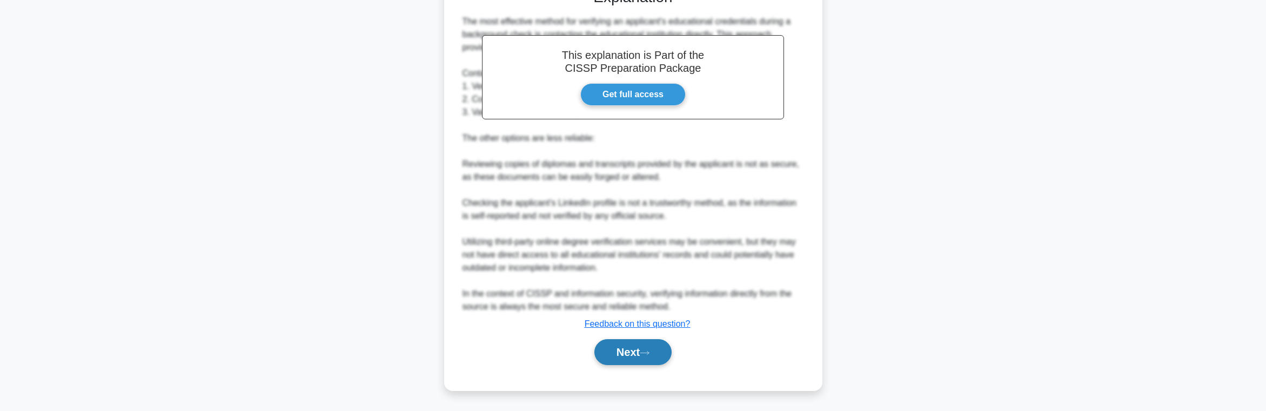
click at [629, 350] on button "Next" at bounding box center [632, 352] width 77 height 26
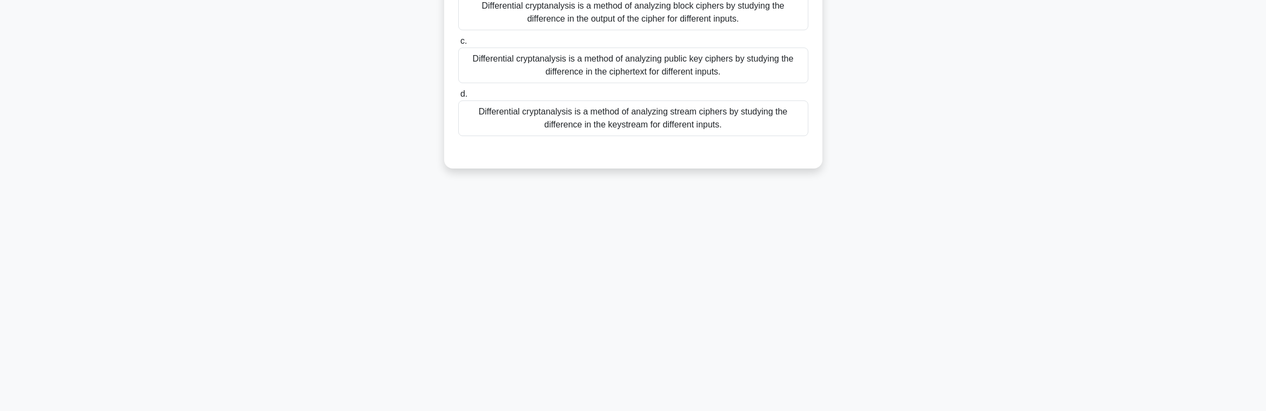
scroll to position [0, 0]
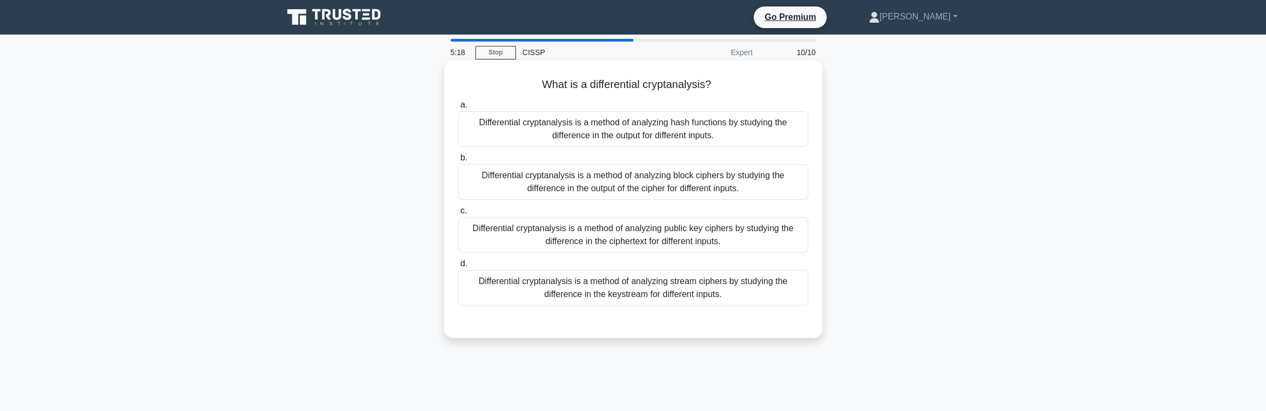
click at [776, 133] on div "Differential cryptanalysis is a method of analyzing hash functions by studying …" at bounding box center [633, 129] width 350 height 36
click at [458, 109] on input "a. Differential cryptanalysis is a method of analyzing hash functions by studyi…" at bounding box center [458, 105] width 0 height 7
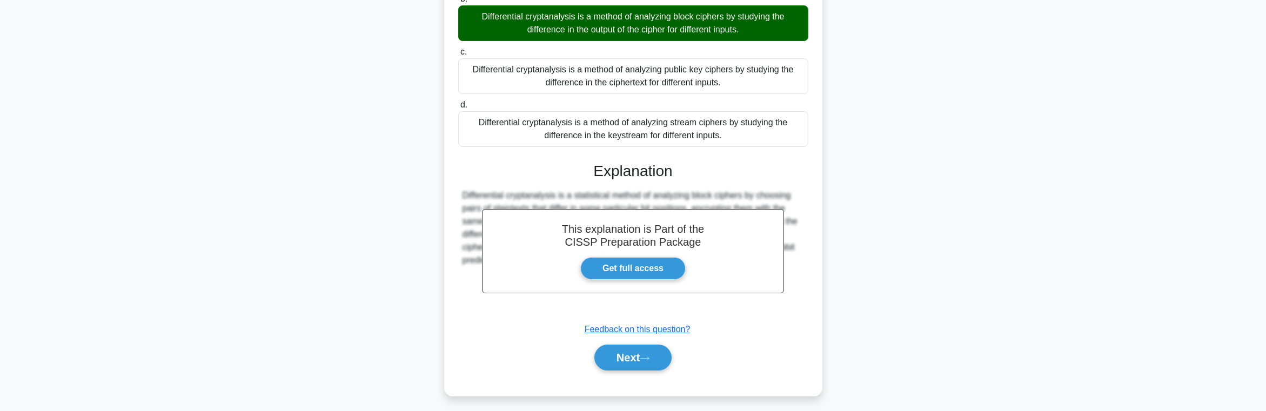
scroll to position [172, 0]
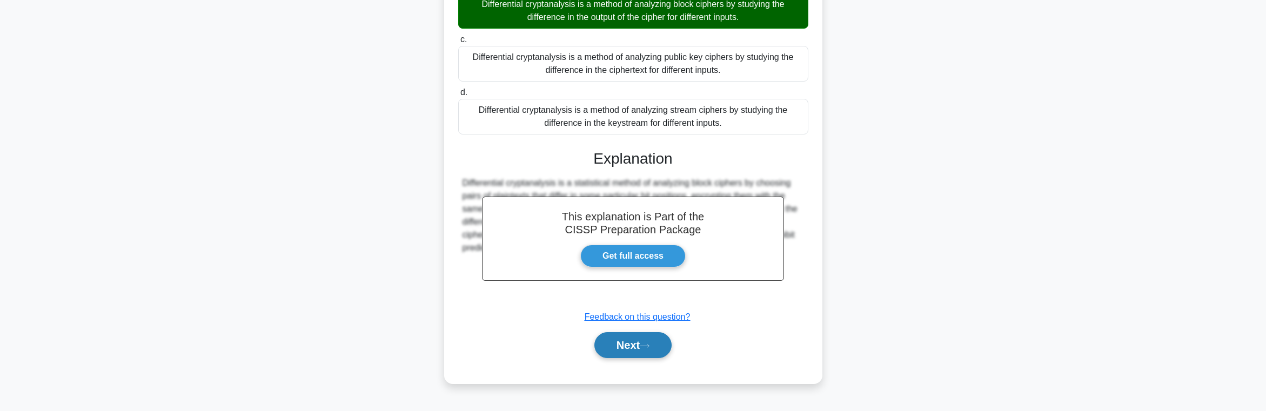
click at [641, 354] on button "Next" at bounding box center [632, 345] width 77 height 26
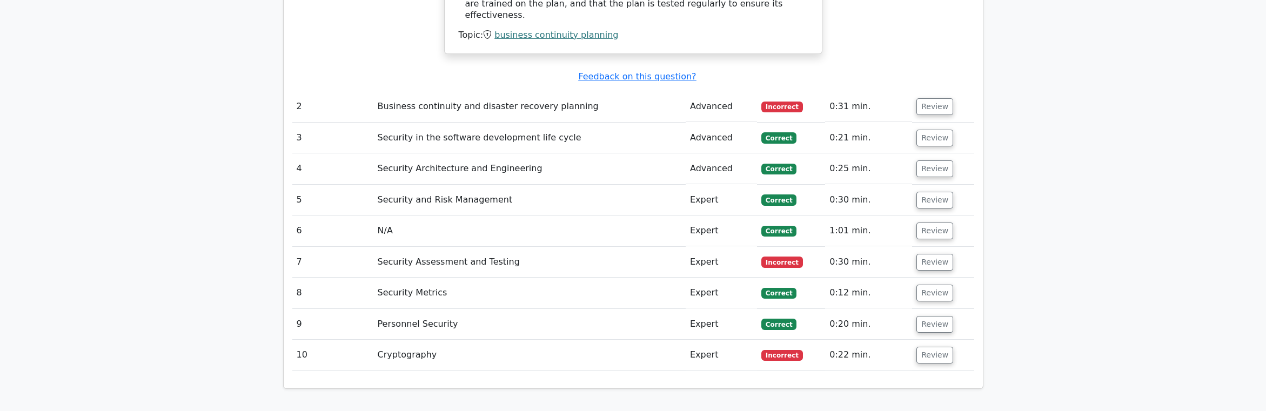
scroll to position [1297, 0]
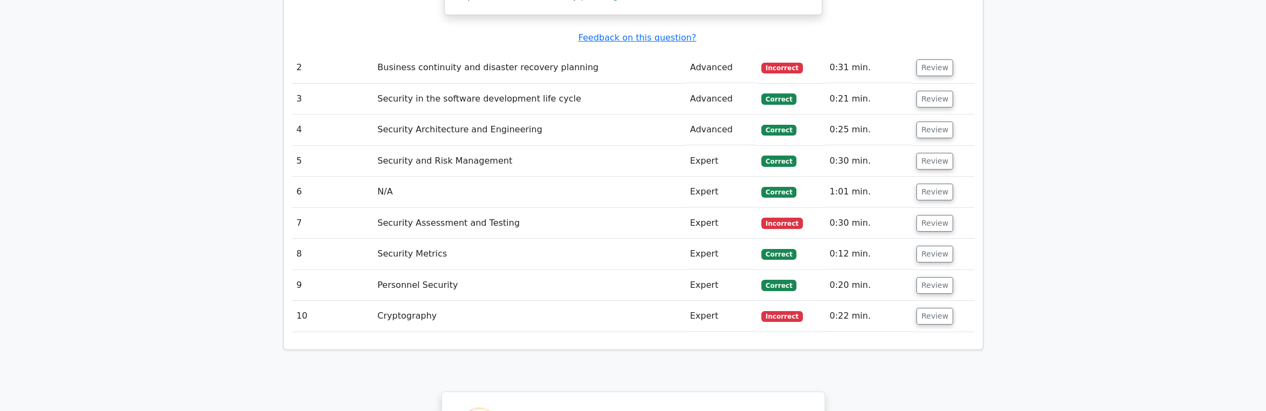
click at [779, 218] on span "Incorrect" at bounding box center [782, 223] width 42 height 11
click at [912, 208] on td "Review" at bounding box center [943, 223] width 62 height 31
click at [930, 215] on button "Review" at bounding box center [934, 223] width 37 height 17
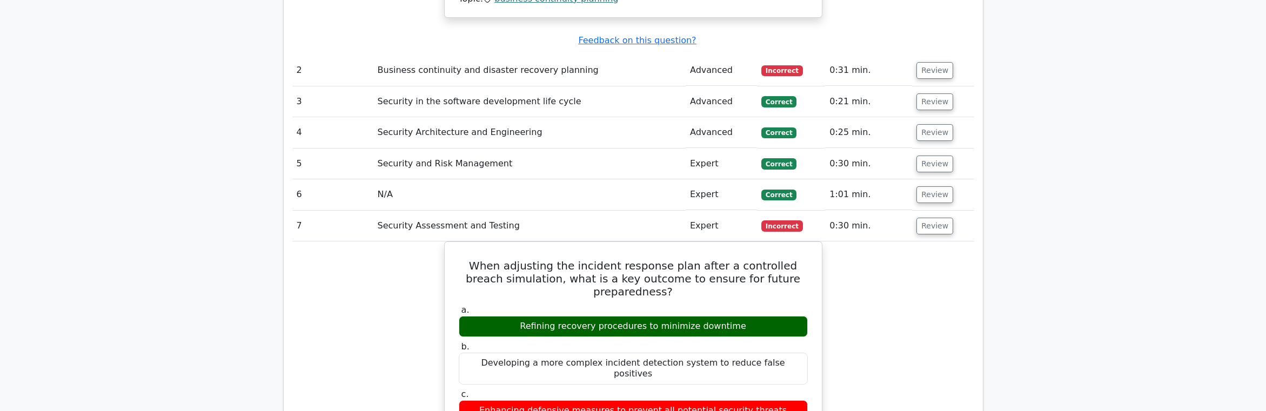
scroll to position [2226, 0]
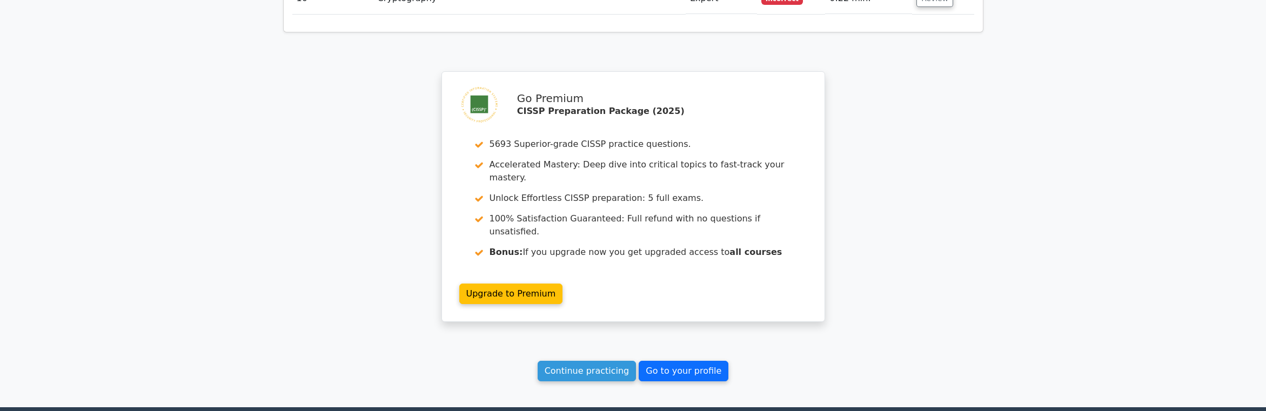
click at [685, 361] on link "Go to your profile" at bounding box center [684, 371] width 90 height 21
